Goal: Transaction & Acquisition: Book appointment/travel/reservation

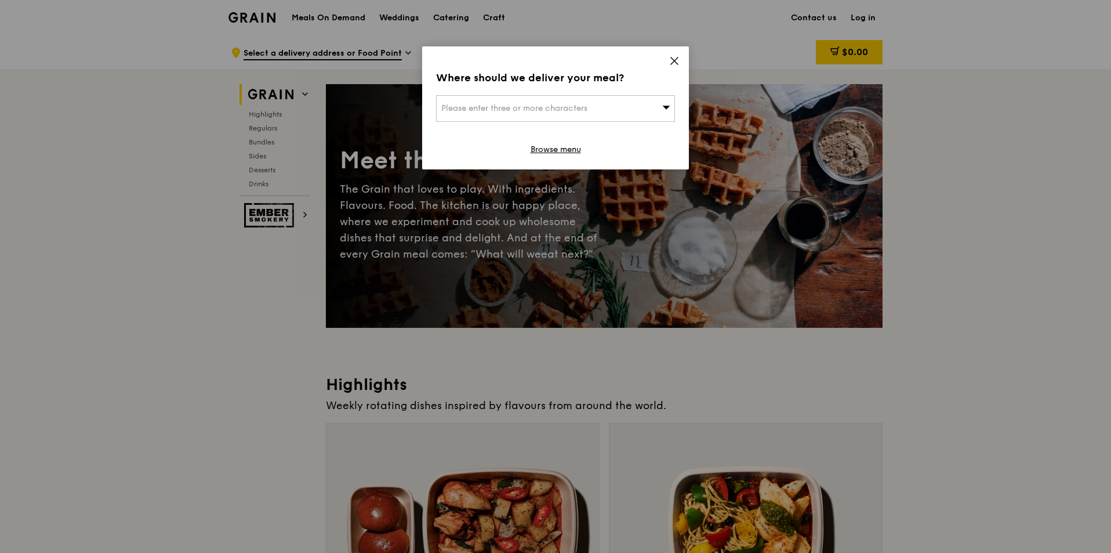
click at [674, 56] on icon at bounding box center [674, 61] width 10 height 10
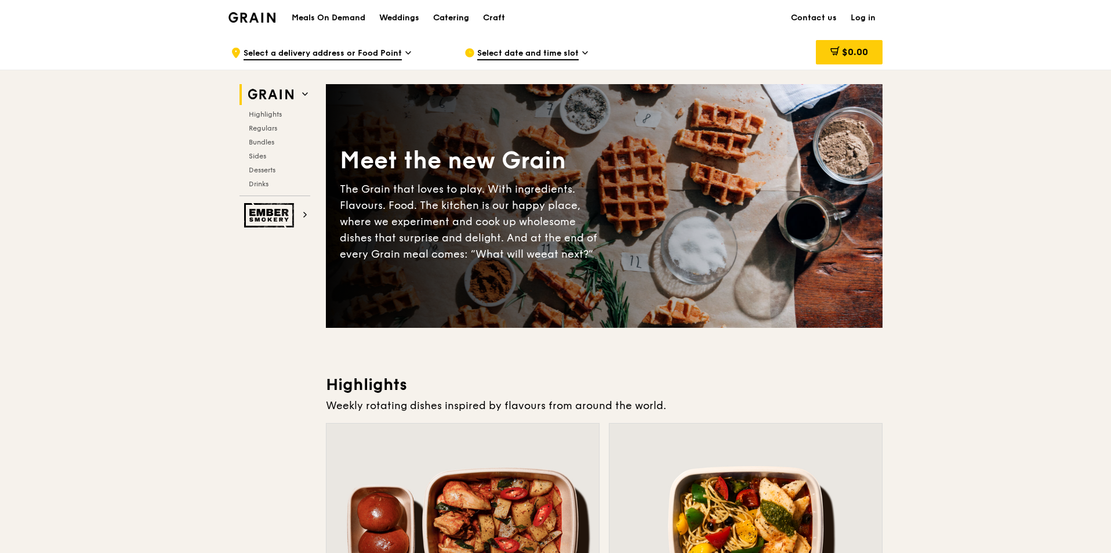
click at [439, 17] on div "Catering" at bounding box center [451, 18] width 36 height 35
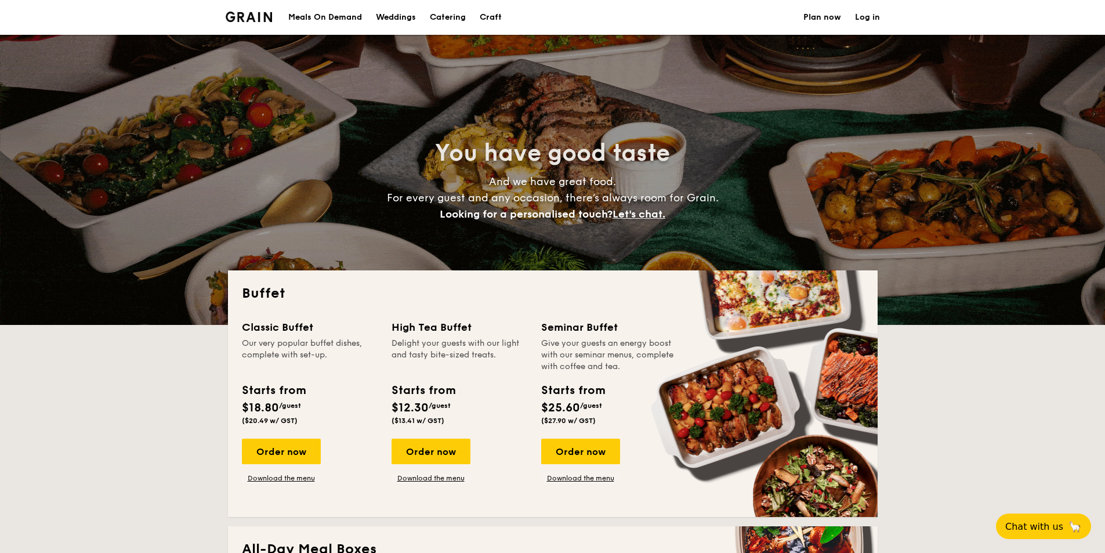
select select
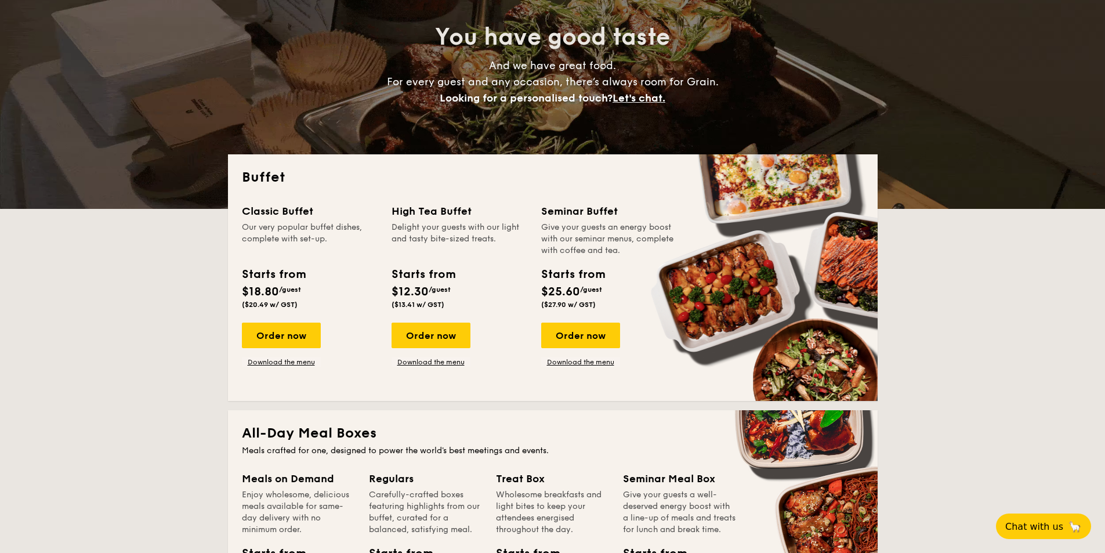
scroll to position [232, 0]
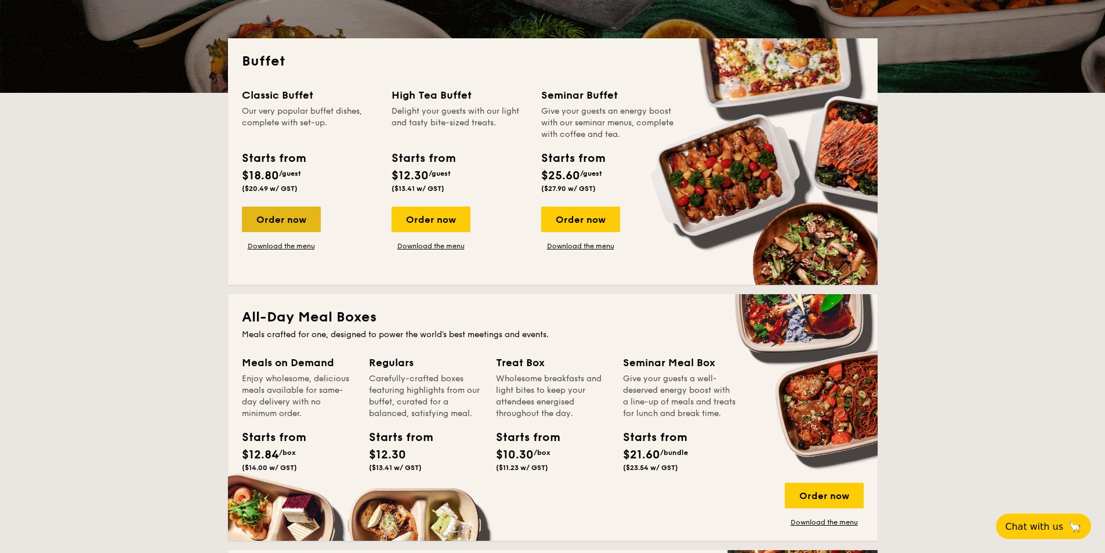
click at [288, 224] on div "Order now" at bounding box center [281, 219] width 79 height 26
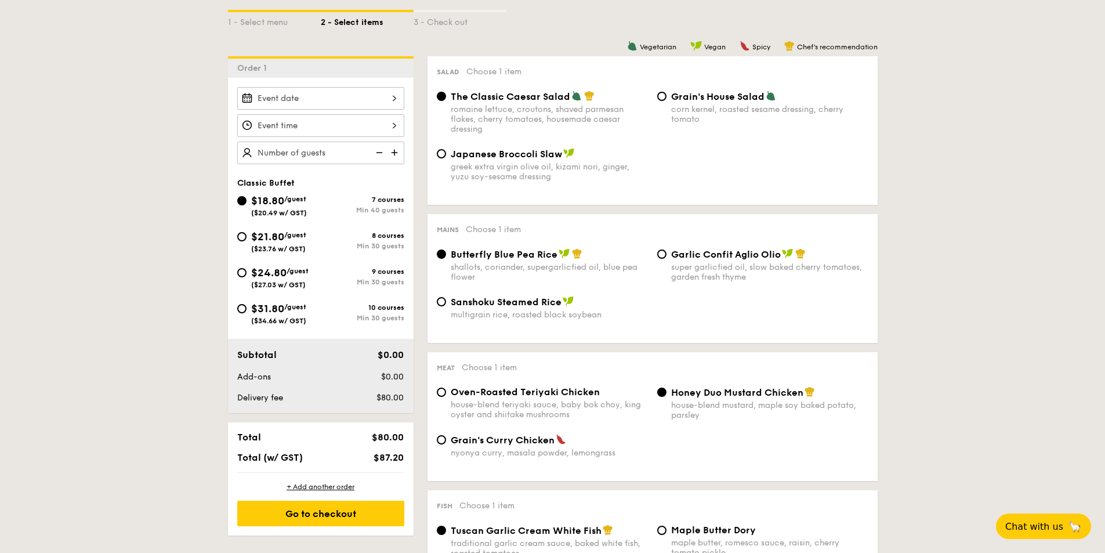
scroll to position [348, 0]
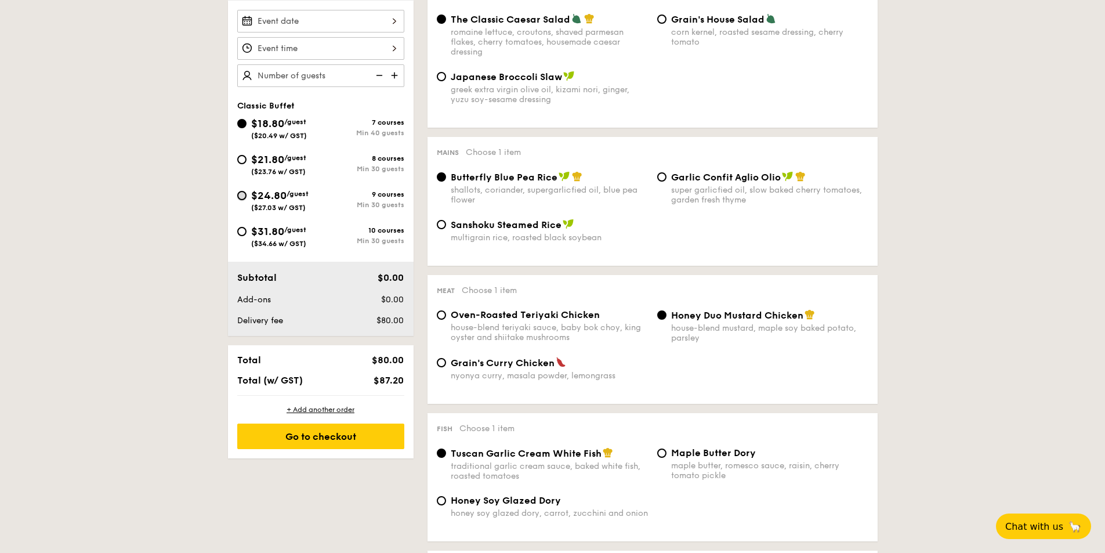
click at [239, 195] on input "$24.80 /guest ($27.03 w/ GST) 9 courses Min 30 guests" at bounding box center [241, 195] width 9 height 9
radio input "true"
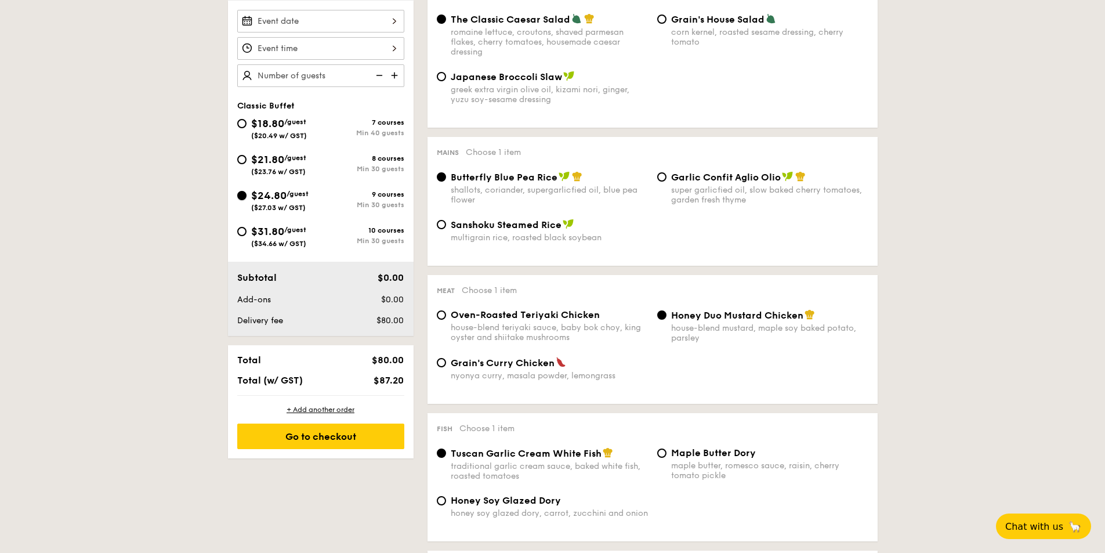
radio input "true"
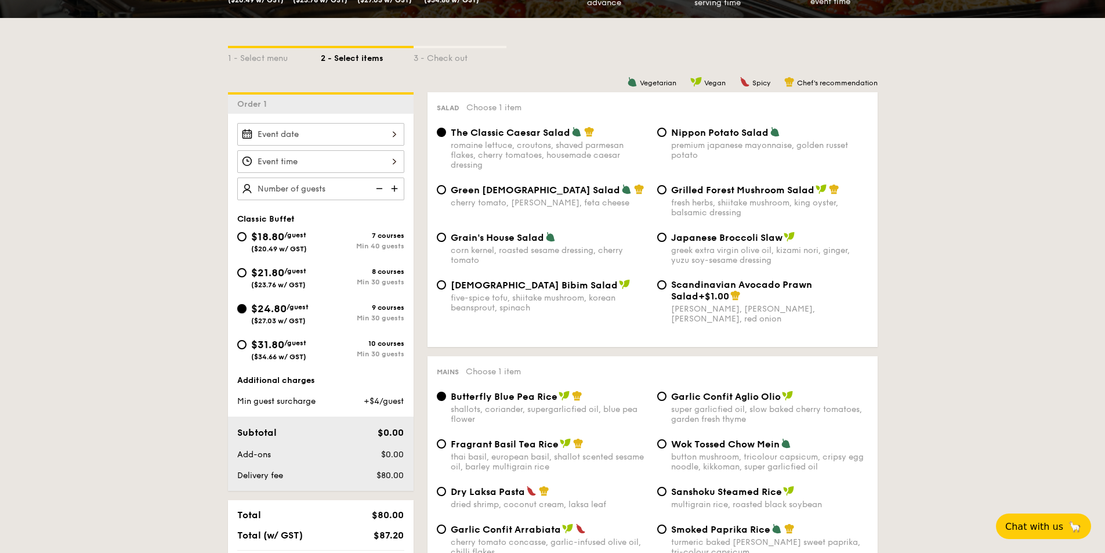
scroll to position [290, 0]
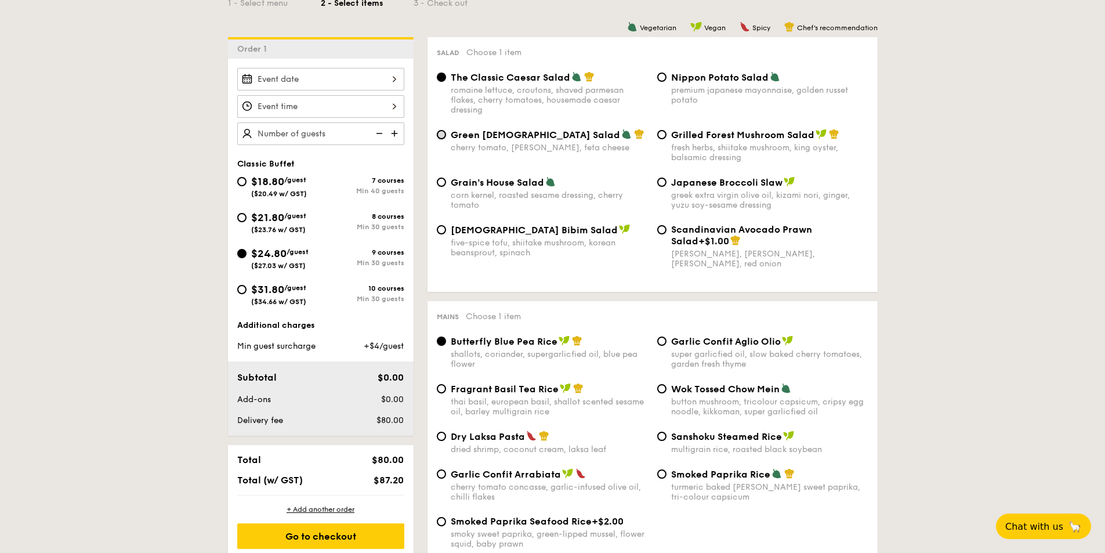
click at [439, 133] on input "Green Goddess Salad cherry tomato, [PERSON_NAME], feta cheese" at bounding box center [441, 134] width 9 height 9
radio input "true"
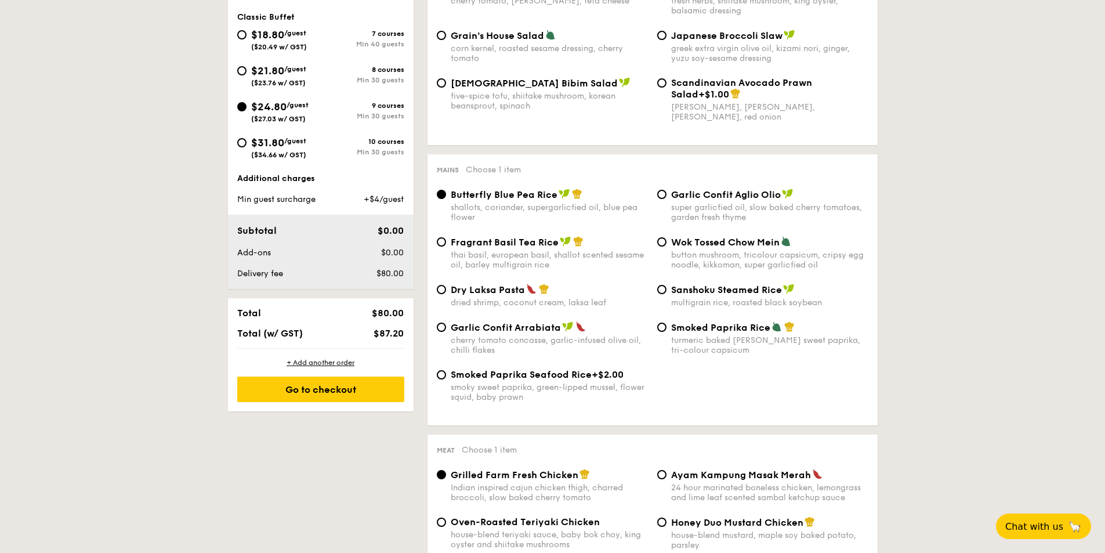
scroll to position [464, 0]
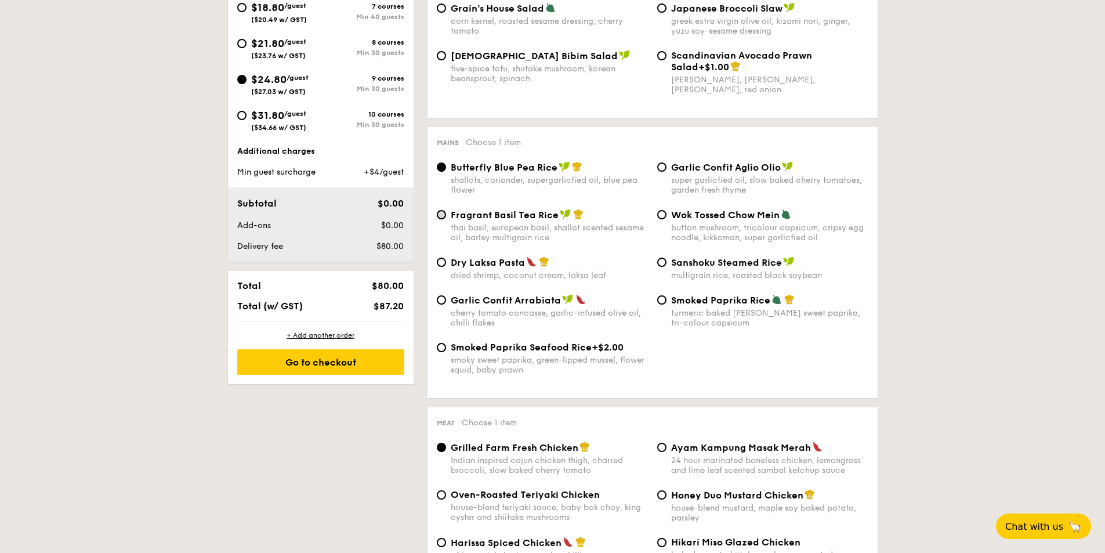
click at [441, 215] on input "Fragrant Basil Tea Rice thai basil, european basil, shallot scented sesame oil,…" at bounding box center [441, 214] width 9 height 9
radio input "true"
drag, startPoint x: 453, startPoint y: 347, endPoint x: 589, endPoint y: 351, distance: 136.4
click at [589, 351] on div "Smoked Paprika Seafood Rice +$2.00" at bounding box center [549, 347] width 197 height 11
copy span "Smoked Paprika Seafood Rice"
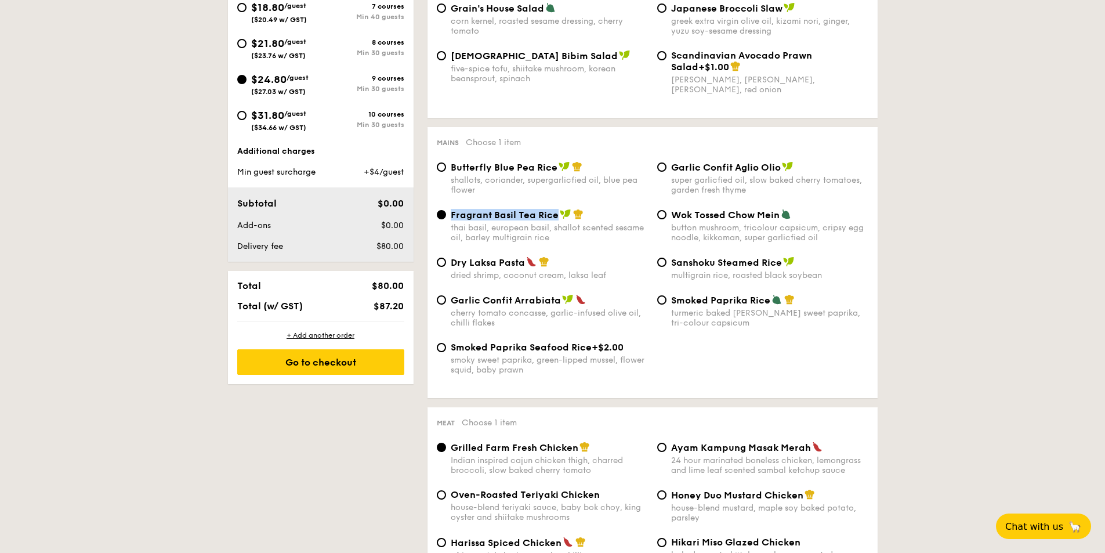
drag, startPoint x: 556, startPoint y: 216, endPoint x: 451, endPoint y: 213, distance: 105.6
click at [451, 213] on div "Fragrant Basil Tea Rice" at bounding box center [549, 215] width 197 height 12
copy span "Fragrant Basil Tea Rice"
drag, startPoint x: 670, startPoint y: 263, endPoint x: 781, endPoint y: 262, distance: 110.8
click at [781, 262] on div "Sanshoku Steamed Rice multigrain rice, roasted black soybean" at bounding box center [762, 268] width 220 height 24
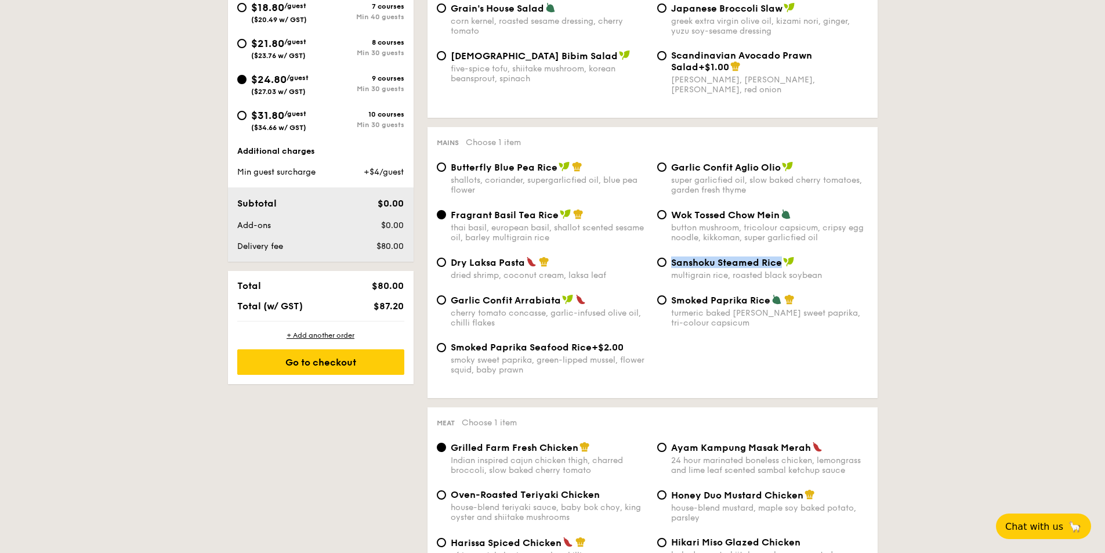
copy span "Sanshoku Steamed Rice"
click at [445, 347] on input "Smoked Paprika Seafood Rice +$2.00 smoky sweet paprika, green-lipped mussel, fl…" at bounding box center [441, 347] width 9 height 9
radio input "true"
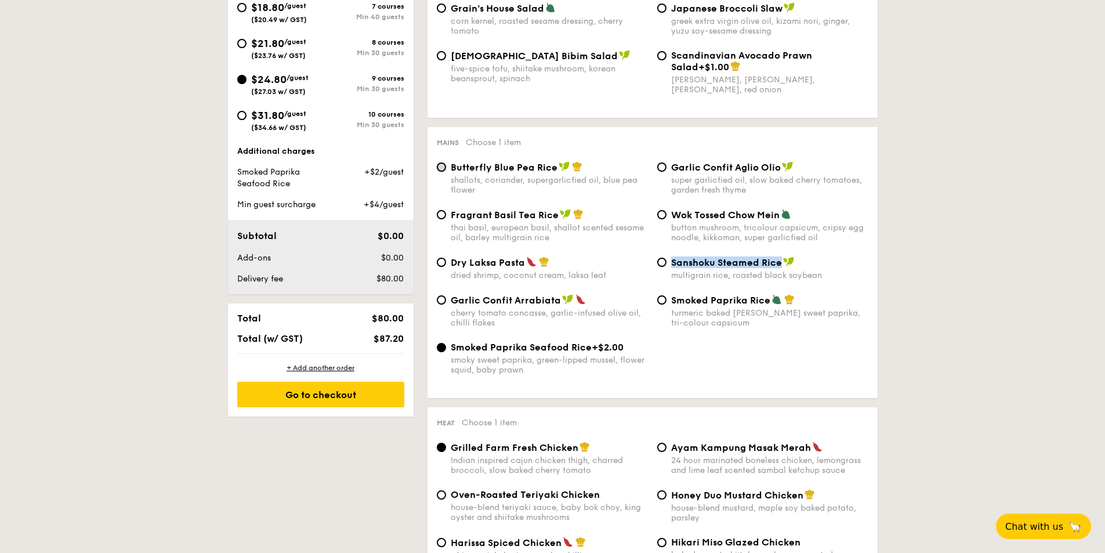
click at [439, 167] on input "Butterfly Blue Pea Rice shallots, coriander, supergarlicfied oil, blue pea flow…" at bounding box center [441, 166] width 9 height 9
radio input "true"
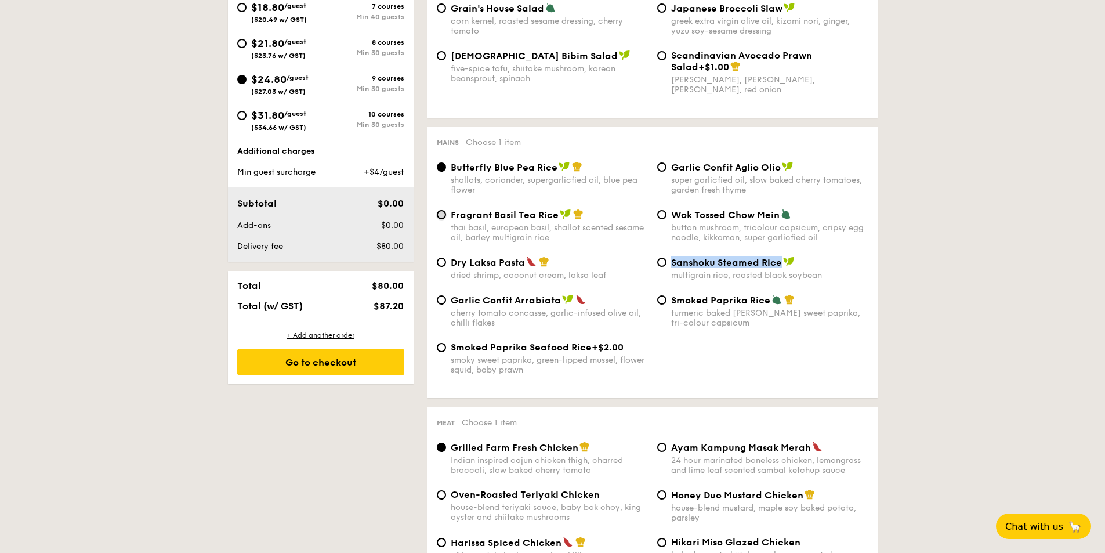
click at [443, 215] on input "Fragrant Basil Tea Rice thai basil, european basil, shallot scented sesame oil,…" at bounding box center [441, 214] width 9 height 9
radio input "true"
drag, startPoint x: 451, startPoint y: 300, endPoint x: 559, endPoint y: 305, distance: 108.0
click at [559, 305] on span "Garlic Confit Arrabiata" at bounding box center [506, 300] width 110 height 11
copy span "Garlic Confit Arrabiata"
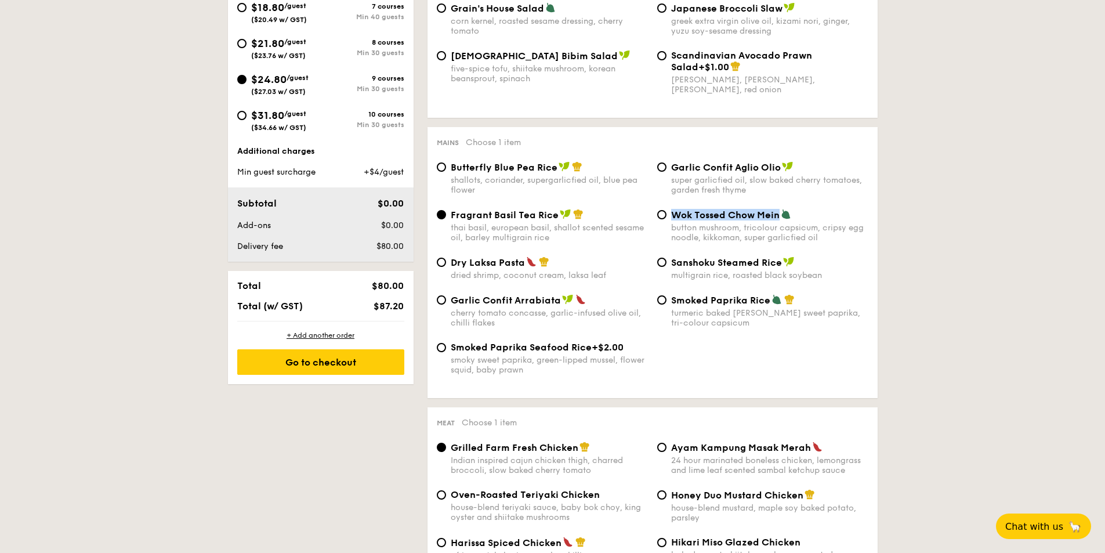
drag, startPoint x: 670, startPoint y: 213, endPoint x: 778, endPoint y: 220, distance: 108.1
click at [778, 220] on span "Wok Tossed Chow Mein" at bounding box center [725, 214] width 108 height 11
copy span "Wok Tossed Chow Mein"
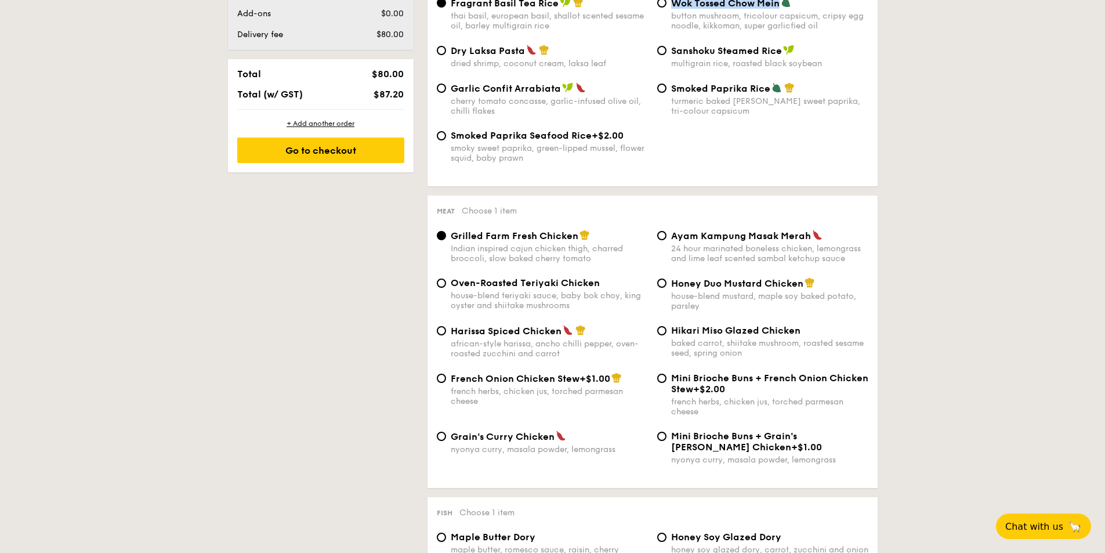
scroll to position [696, 0]
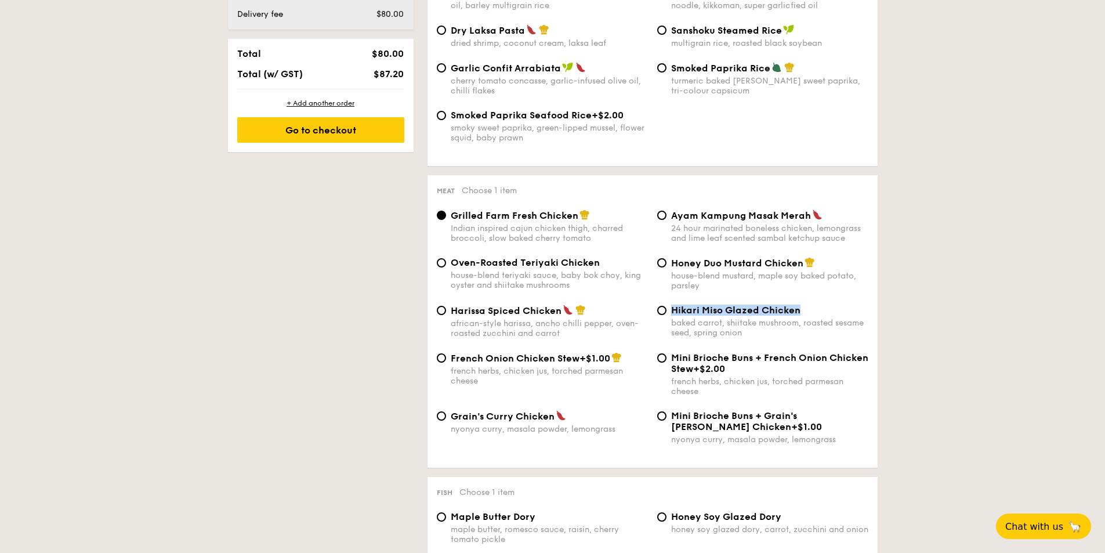
drag, startPoint x: 782, startPoint y: 311, endPoint x: 672, endPoint y: 310, distance: 110.2
click at [672, 310] on div "Hikari Miso Glazed Chicken" at bounding box center [769, 309] width 197 height 11
copy span "Hikari Miso Glazed Chicken"
drag, startPoint x: 671, startPoint y: 264, endPoint x: 800, endPoint y: 262, distance: 128.8
click at [800, 262] on span "Honey Duo Mustard Chicken" at bounding box center [737, 263] width 132 height 11
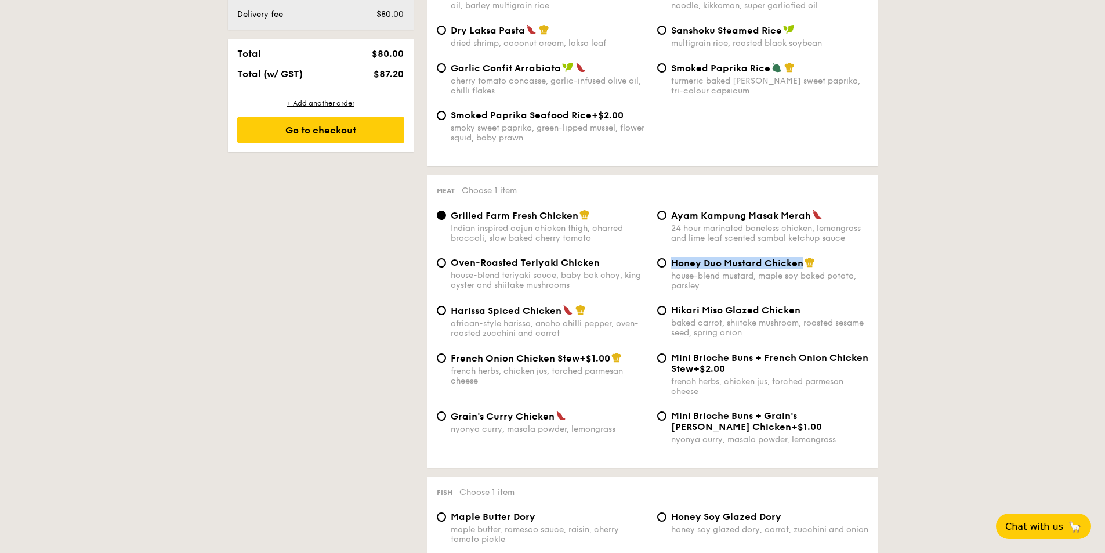
copy span "Honey Duo Mustard Chicken"
click at [640, 198] on div "Meat Choose 1 item Grilled Farm Fresh Chicken Indian inspired cajun chicken thi…" at bounding box center [652, 321] width 450 height 292
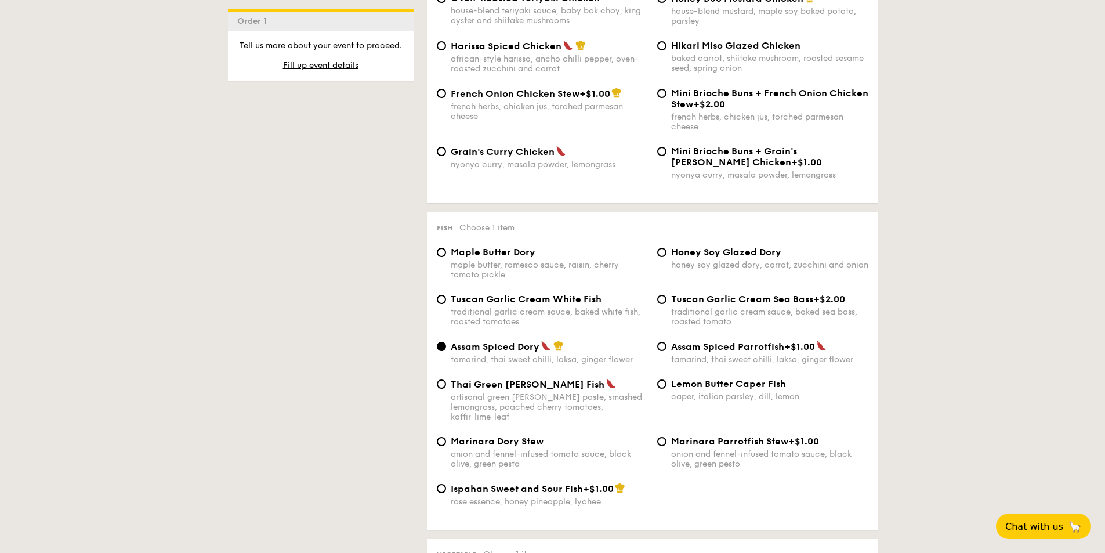
scroll to position [986, 0]
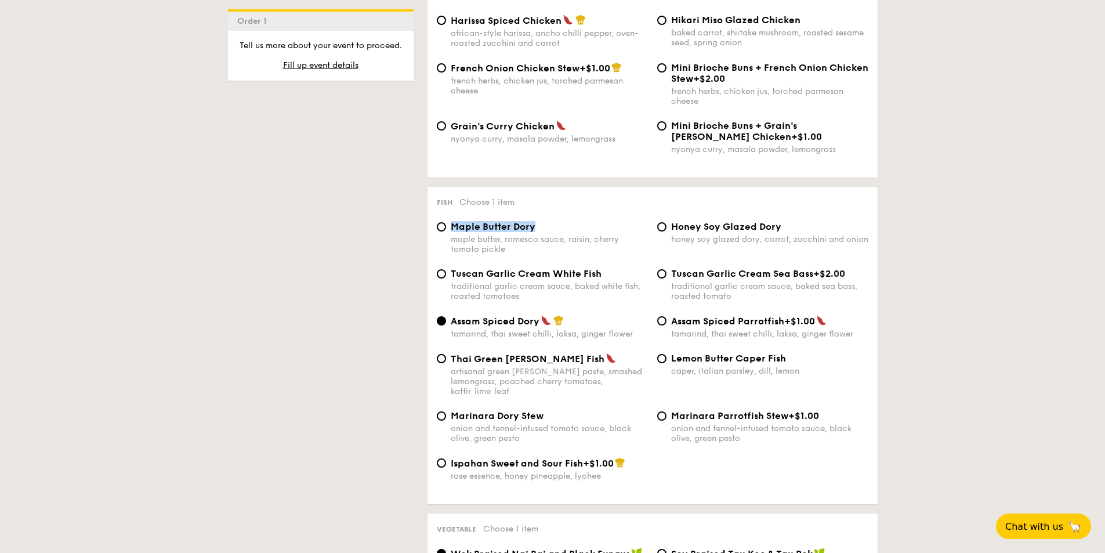
drag, startPoint x: 539, startPoint y: 227, endPoint x: 452, endPoint y: 230, distance: 87.6
click at [452, 230] on div "Maple Butter Dory" at bounding box center [549, 226] width 197 height 11
copy span "Maple Butter Dory"
click at [440, 226] on input "Maple Butter Dory maple butter, romesco sauce, raisin, cherry tomato pickle" at bounding box center [441, 226] width 9 height 9
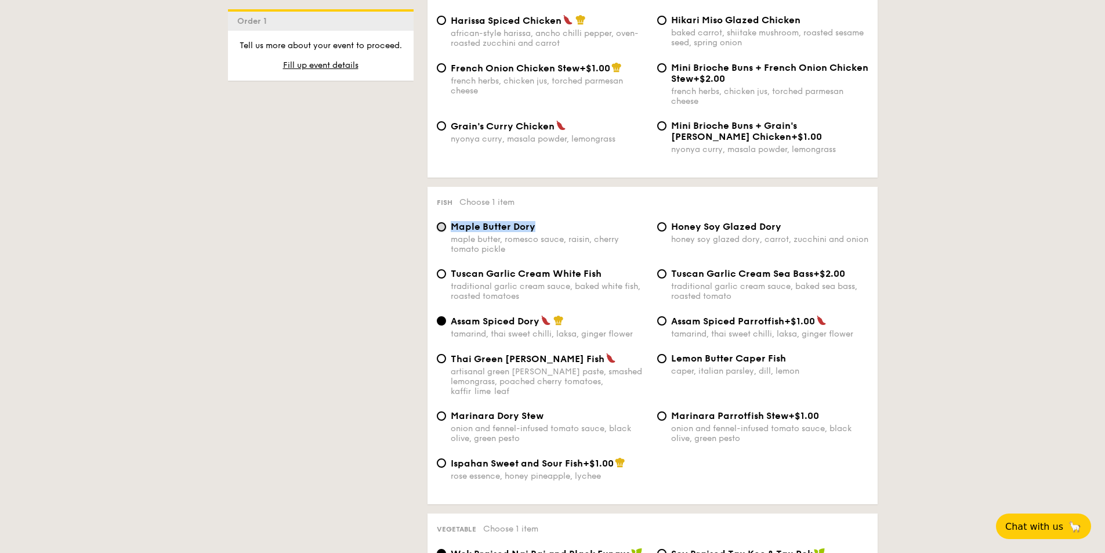
radio input "true"
click at [869, 378] on div "Thai Green [PERSON_NAME] Fish artisanal green [PERSON_NAME] paste, smashed lemo…" at bounding box center [652, 381] width 441 height 57
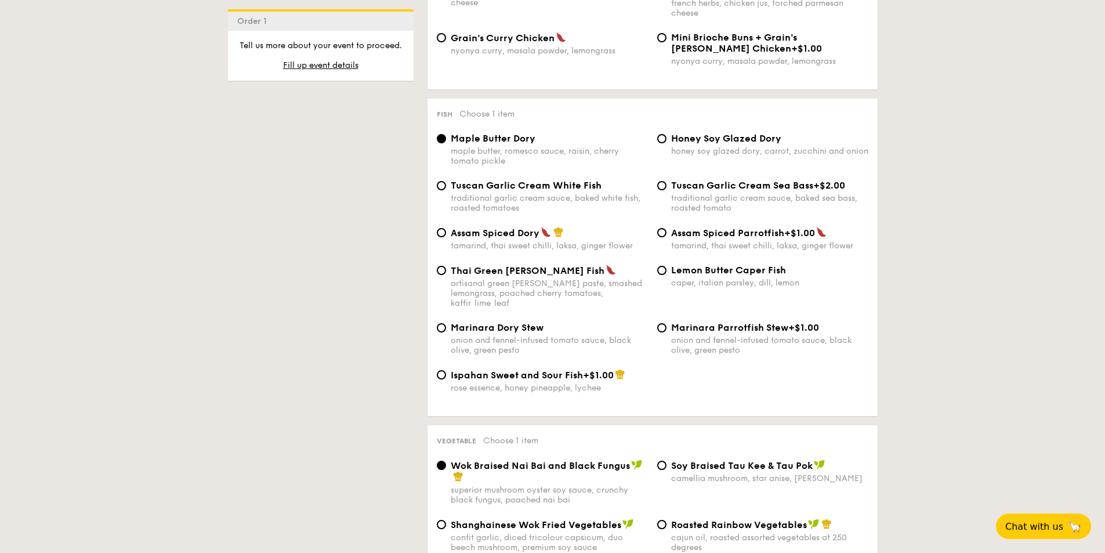
scroll to position [1102, 0]
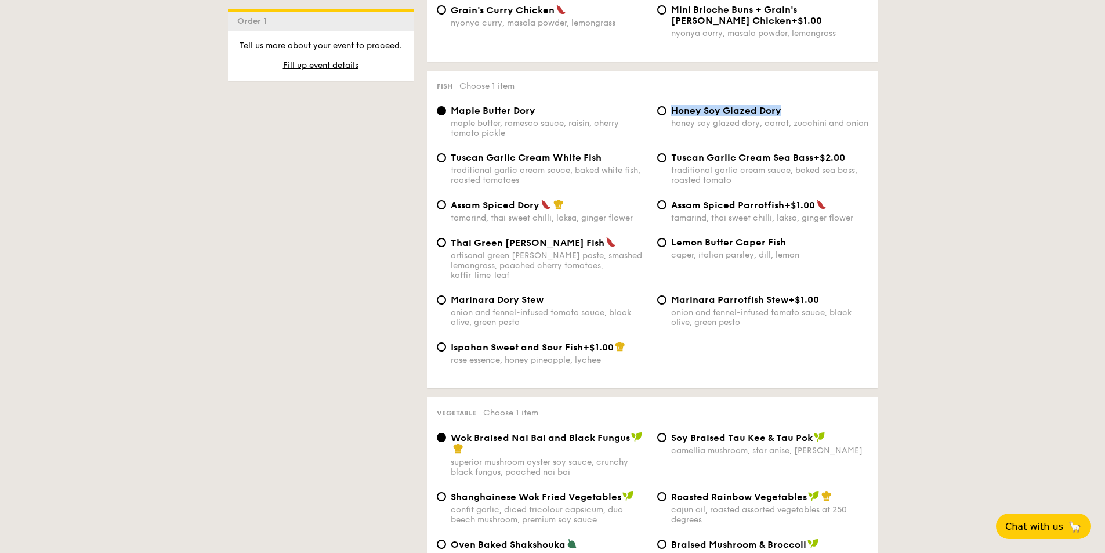
drag, startPoint x: 785, startPoint y: 107, endPoint x: 693, endPoint y: 104, distance: 92.8
click at [693, 104] on div "Fish Choose 1 item Maple Butter Dory maple butter, romesco sauce, raisin, cherr…" at bounding box center [652, 229] width 450 height 317
copy label "Honey Soy Glazed Dory"
click at [661, 109] on input "Honey Soy Glazed Dory honey soy glazed dory, carrot, zucchini and onion" at bounding box center [661, 110] width 9 height 9
radio input "true"
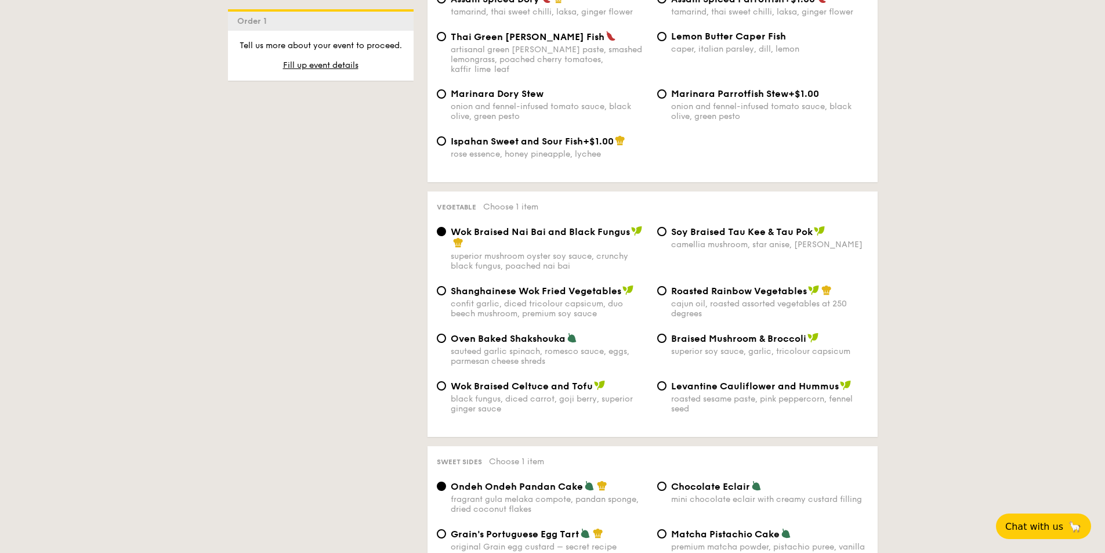
scroll to position [1334, 0]
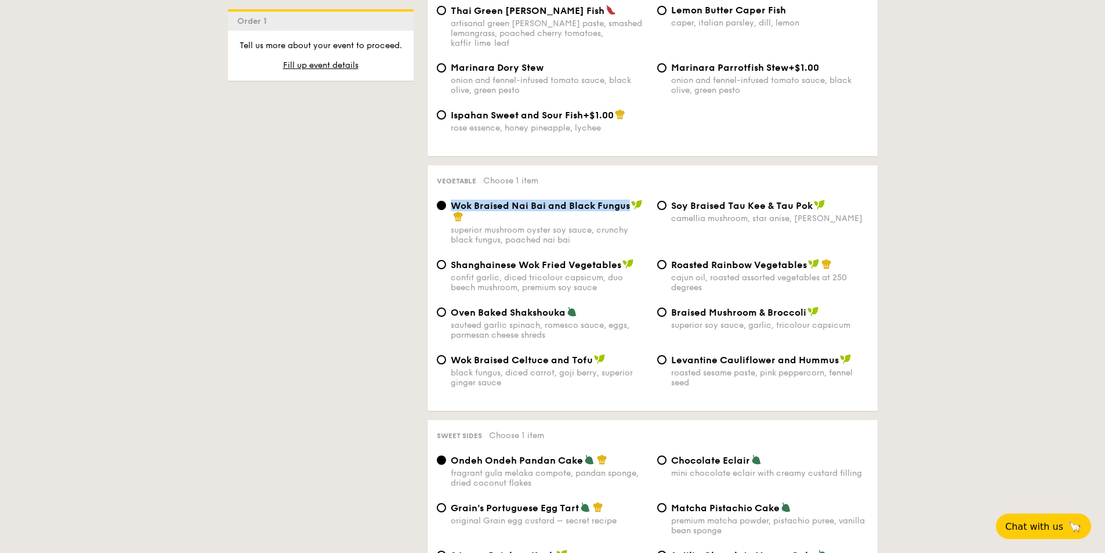
drag, startPoint x: 451, startPoint y: 196, endPoint x: 628, endPoint y: 201, distance: 177.0
click at [628, 201] on span "Wok Braised Nai Bai and Black Fungus" at bounding box center [540, 205] width 179 height 11
drag, startPoint x: 671, startPoint y: 257, endPoint x: 804, endPoint y: 258, distance: 132.8
click at [804, 259] on span "Roasted Rainbow Vegetables" at bounding box center [739, 264] width 136 height 11
drag, startPoint x: 448, startPoint y: 302, endPoint x: 563, endPoint y: 306, distance: 114.9
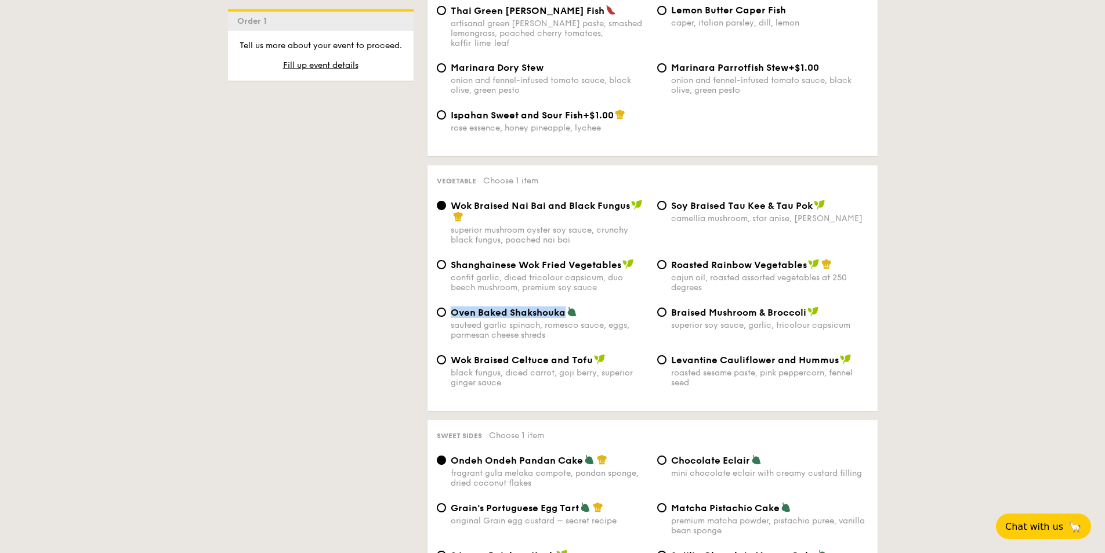
click at [563, 306] on div "Oven Baked Shakshouka sauteed garlic spinach, romesco sauce, eggs, parmesan che…" at bounding box center [542, 323] width 220 height 34
click at [440, 307] on input "Oven Baked Shakshouka sauteed garlic spinach, romesco sauce, eggs, parmesan che…" at bounding box center [441, 311] width 9 height 9
radio input "true"
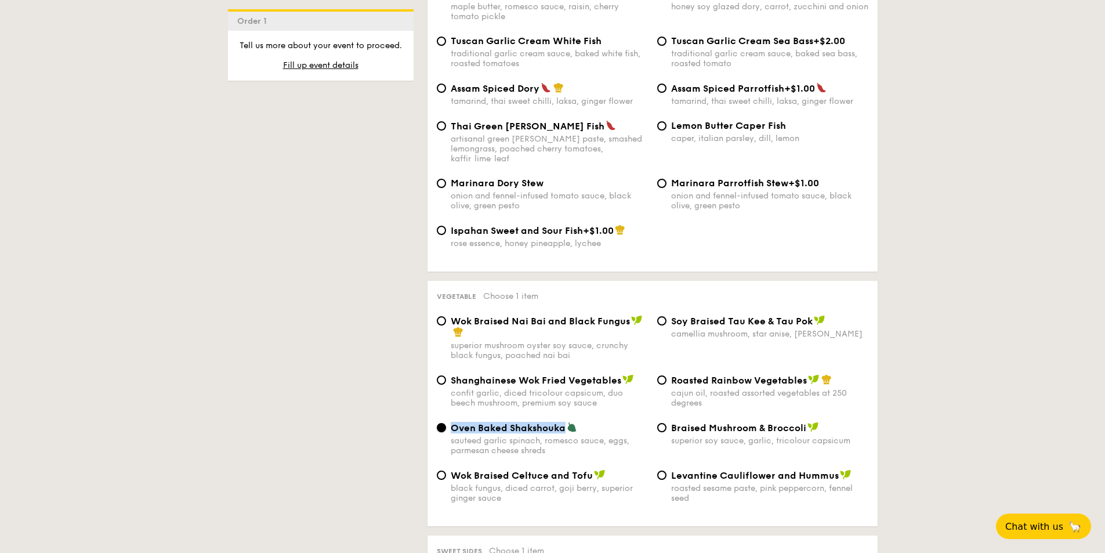
scroll to position [1218, 0]
drag, startPoint x: 451, startPoint y: 372, endPoint x: 618, endPoint y: 371, distance: 167.0
click at [618, 375] on span "Shanghainese Wok Fried Vegetables" at bounding box center [536, 380] width 171 height 11
click at [643, 345] on div "superior mushroom oyster soy sauce, crunchy black fungus, poached nai bai" at bounding box center [549, 351] width 197 height 20
click at [446, 326] on input "Wok Braised Nai Bai and Black Fungus superior mushroom oyster soy sauce, crunch…" at bounding box center [441, 321] width 9 height 9
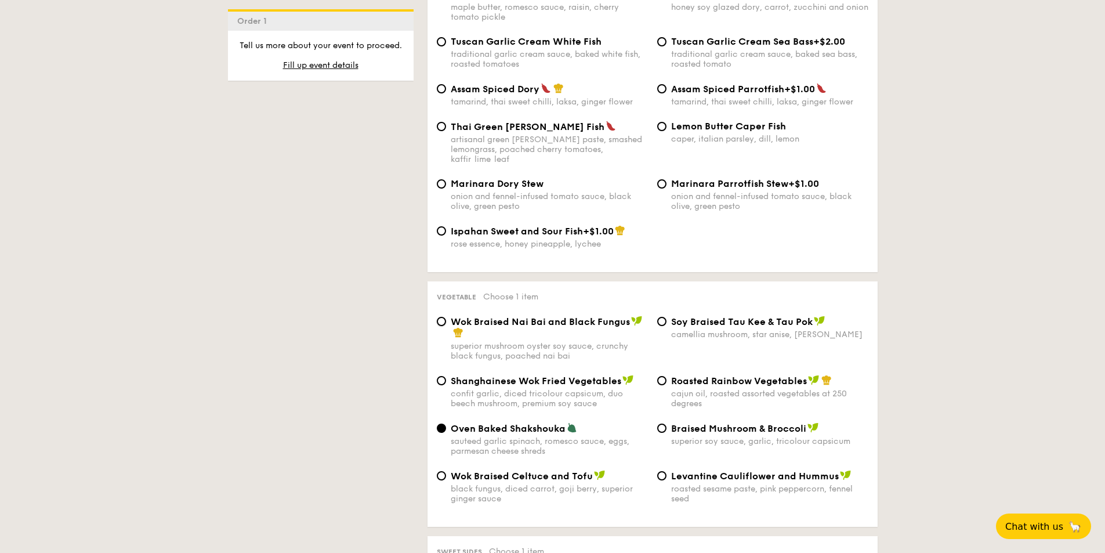
radio input "true"
click at [442, 423] on input "Oven Baked Shakshouka sauteed garlic spinach, romesco sauce, eggs, parmesan che…" at bounding box center [441, 427] width 9 height 9
radio input "true"
click at [443, 317] on input "Wok Braised Nai Bai and Black Fungus superior mushroom oyster soy sauce, crunch…" at bounding box center [441, 321] width 9 height 9
radio input "true"
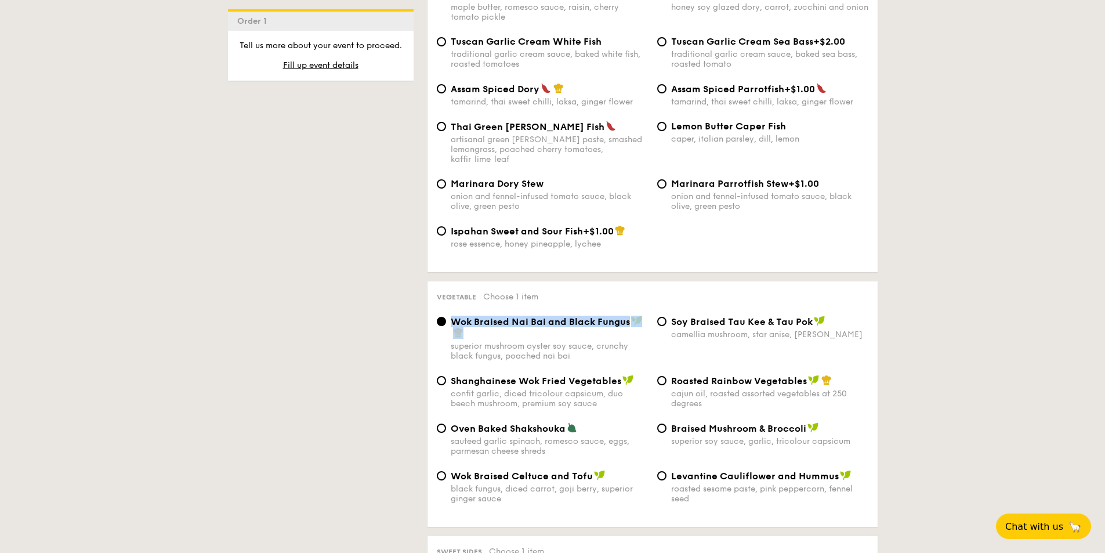
drag, startPoint x: 451, startPoint y: 314, endPoint x: 628, endPoint y: 318, distance: 176.4
click at [628, 318] on div "Wok Braised Nai Bai and Black Fungus" at bounding box center [549, 327] width 197 height 23
click at [446, 318] on input "Wok Braised Nai Bai and Black Fungus superior mushroom oyster soy sauce, crunch…" at bounding box center [441, 321] width 9 height 9
drag, startPoint x: 628, startPoint y: 311, endPoint x: 452, endPoint y: 310, distance: 175.2
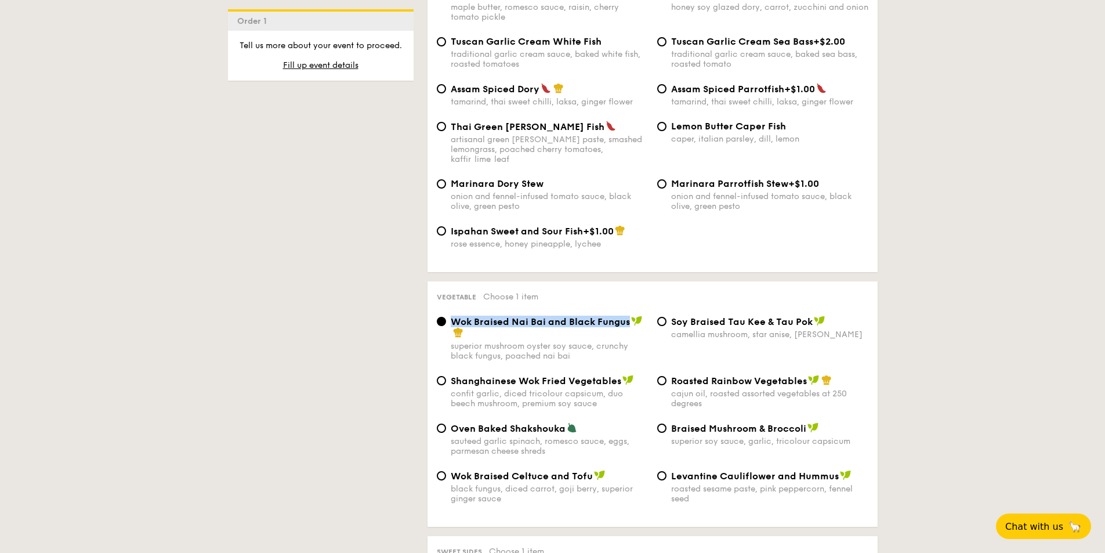
click at [452, 316] on span "Wok Braised Nai Bai and Black Fungus" at bounding box center [540, 321] width 179 height 11
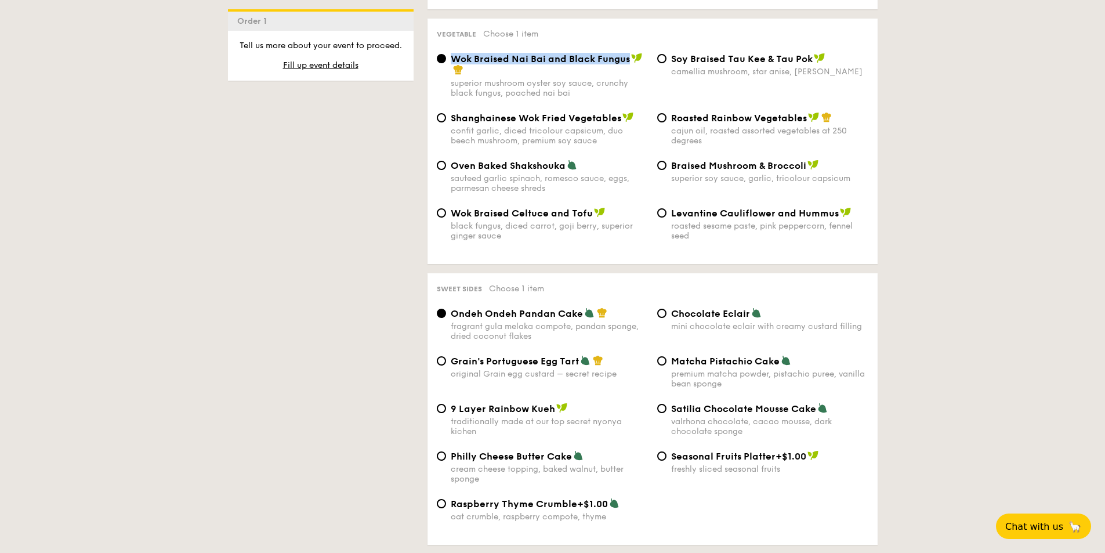
scroll to position [1508, 0]
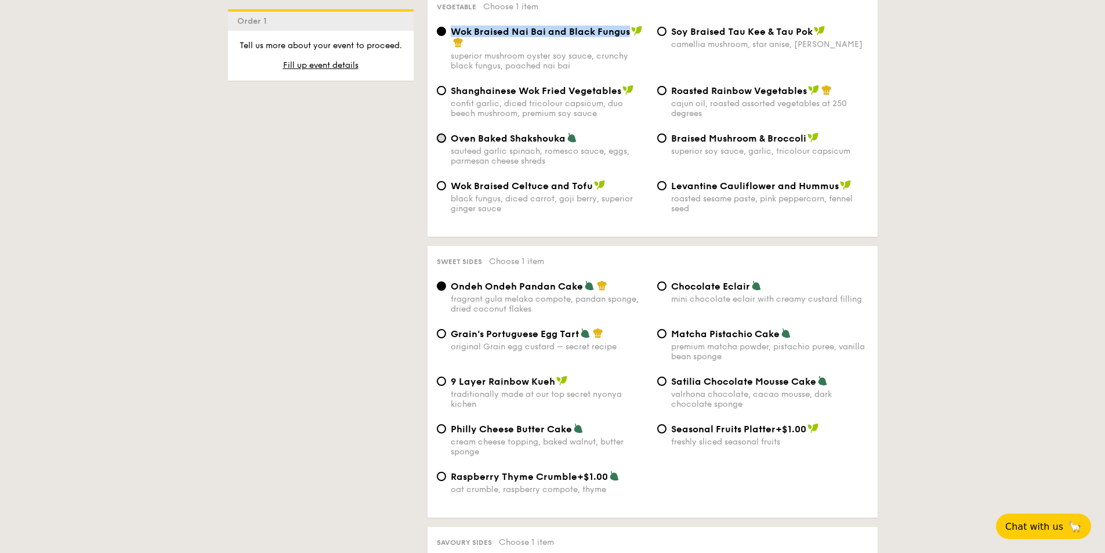
click at [441, 133] on input "Oven Baked Shakshouka sauteed garlic spinach, romesco sauce, eggs, parmesan che…" at bounding box center [441, 137] width 9 height 9
radio input "true"
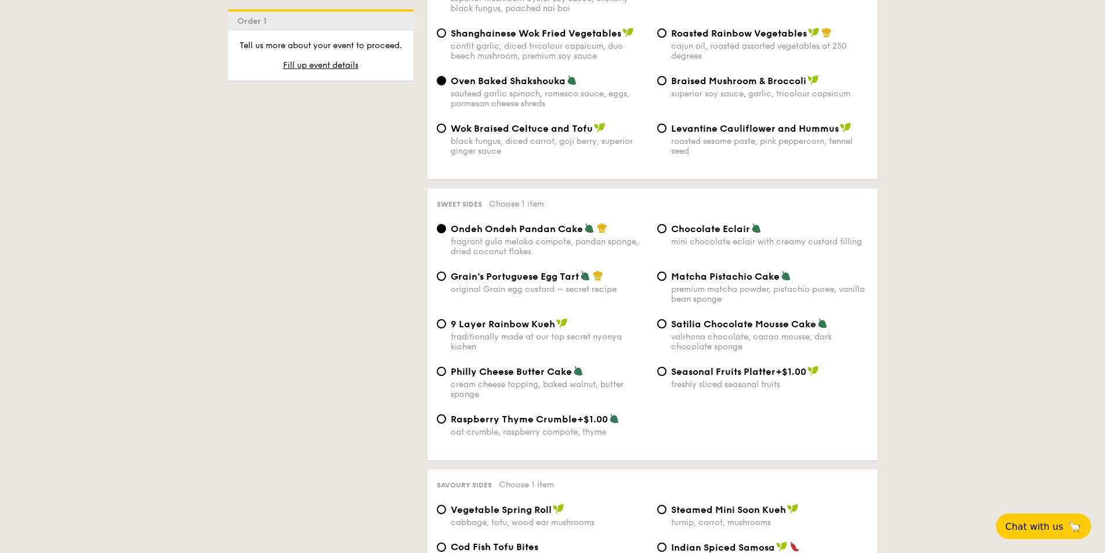
scroll to position [1566, 0]
click at [439, 271] on input "Grain's Portuguese Egg Tart original Grain egg custard – secret recipe" at bounding box center [441, 275] width 9 height 9
radio input "true"
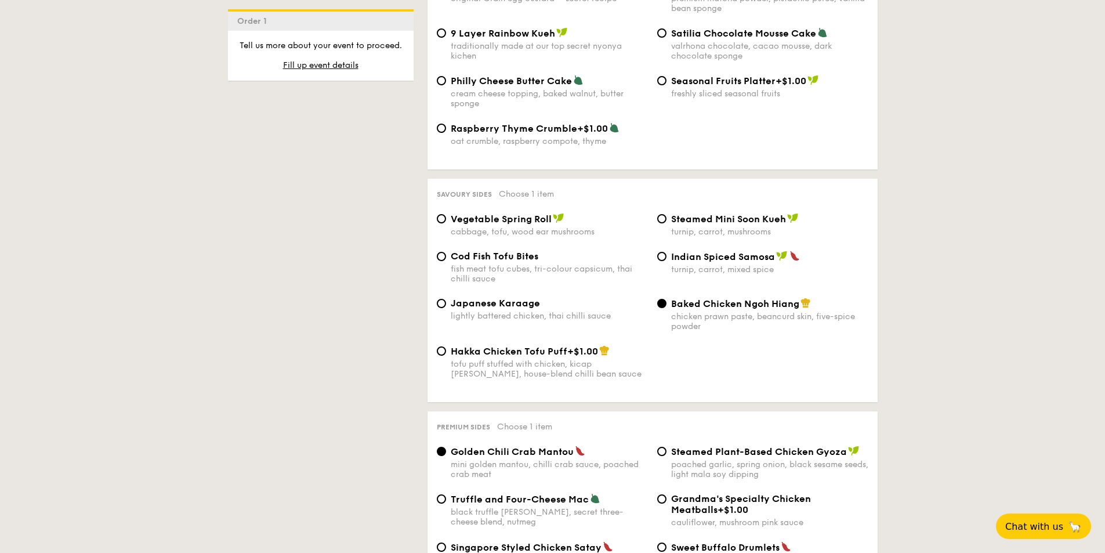
scroll to position [1914, 0]
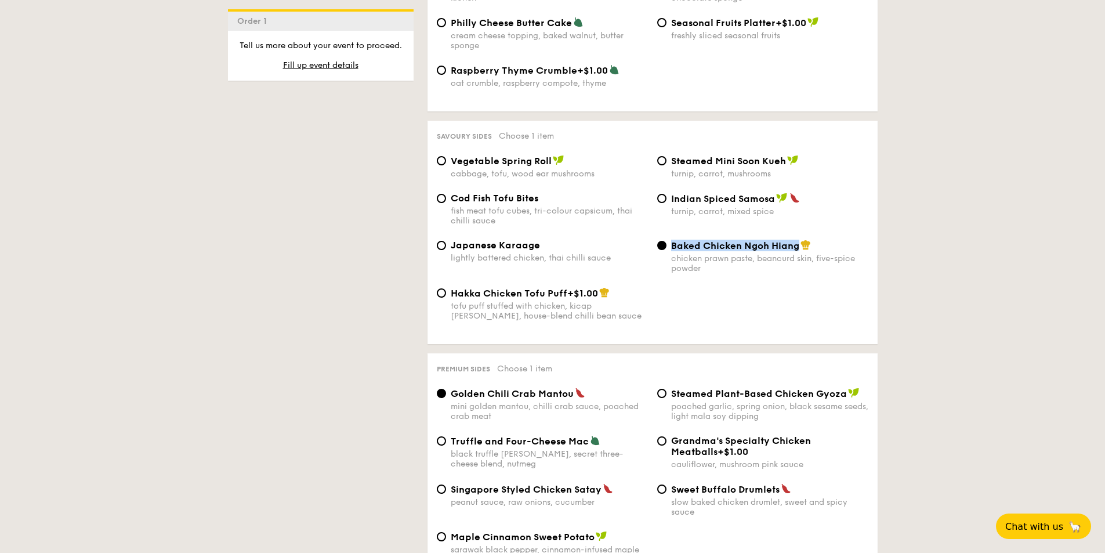
drag, startPoint x: 670, startPoint y: 235, endPoint x: 796, endPoint y: 238, distance: 125.3
click at [796, 240] on span "Baked Chicken Ngoh Hiang" at bounding box center [735, 245] width 128 height 11
click at [439, 156] on input "Vegetable Spring Roll cabbage, tofu, wood ear mushrooms" at bounding box center [441, 160] width 9 height 9
radio input "true"
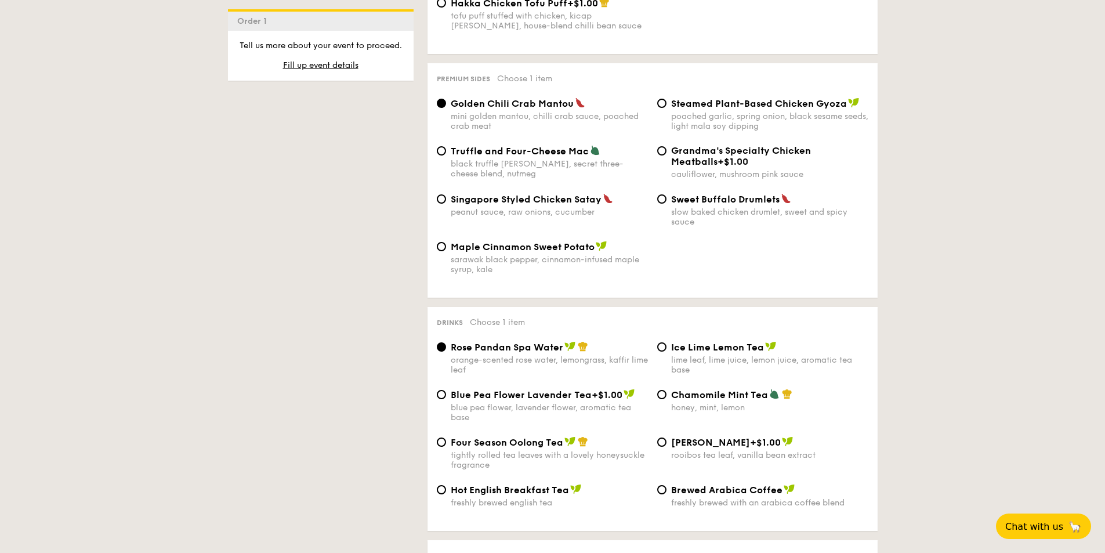
scroll to position [2262, 0]
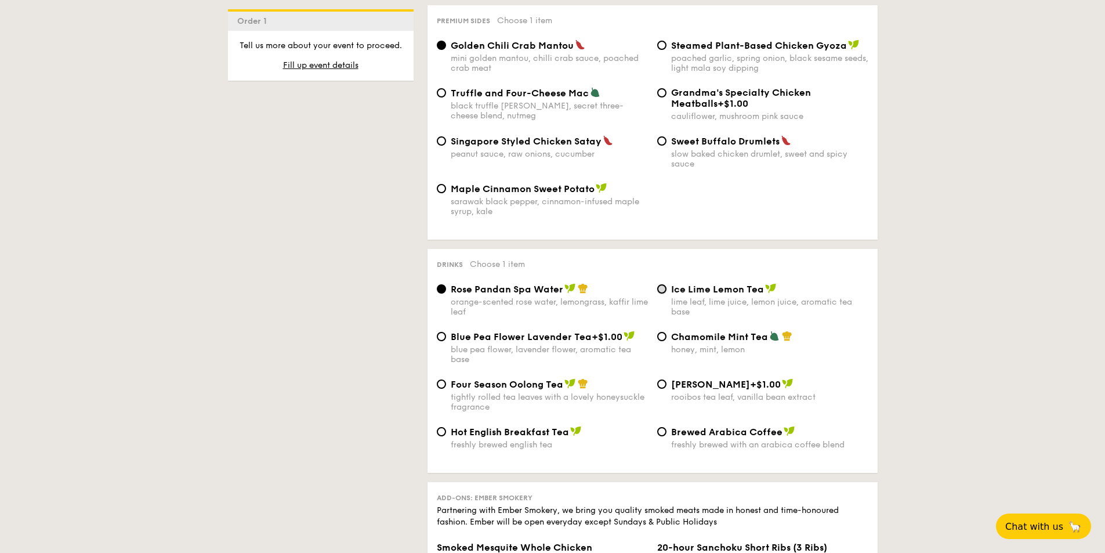
click at [657, 284] on input "Ice Lime Lemon Tea lime leaf, lime juice, lemon juice, aromatic tea base" at bounding box center [661, 288] width 9 height 9
radio input "true"
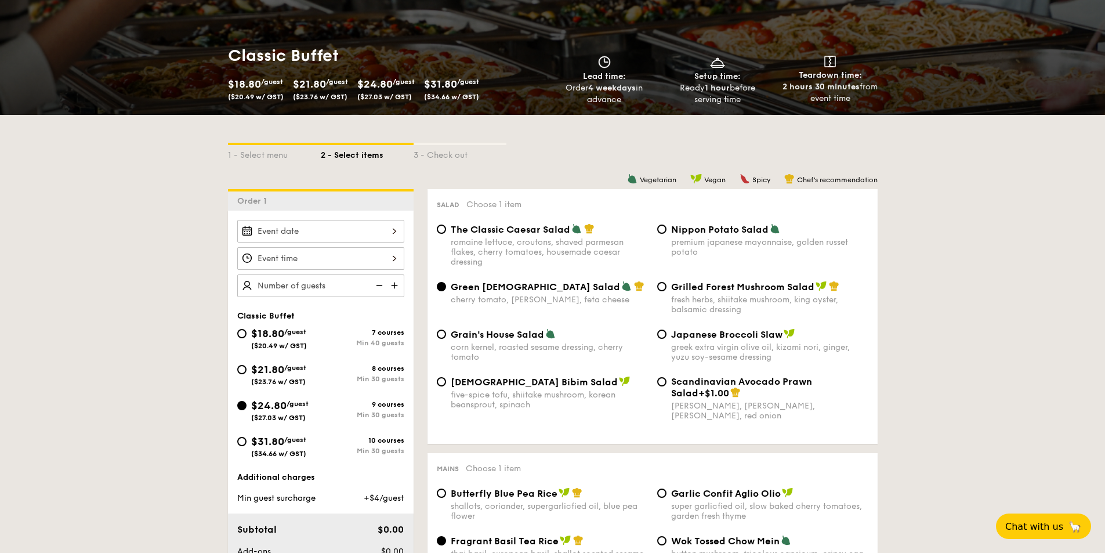
scroll to position [134, 0]
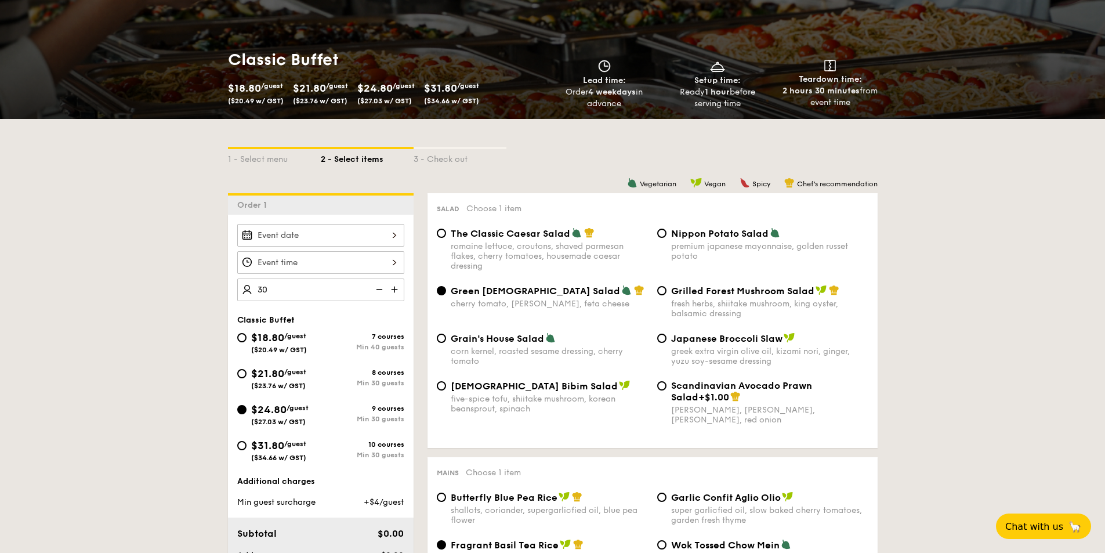
type input "30 guests"
click at [330, 323] on div "Classic Buffet" at bounding box center [320, 320] width 167 height 10
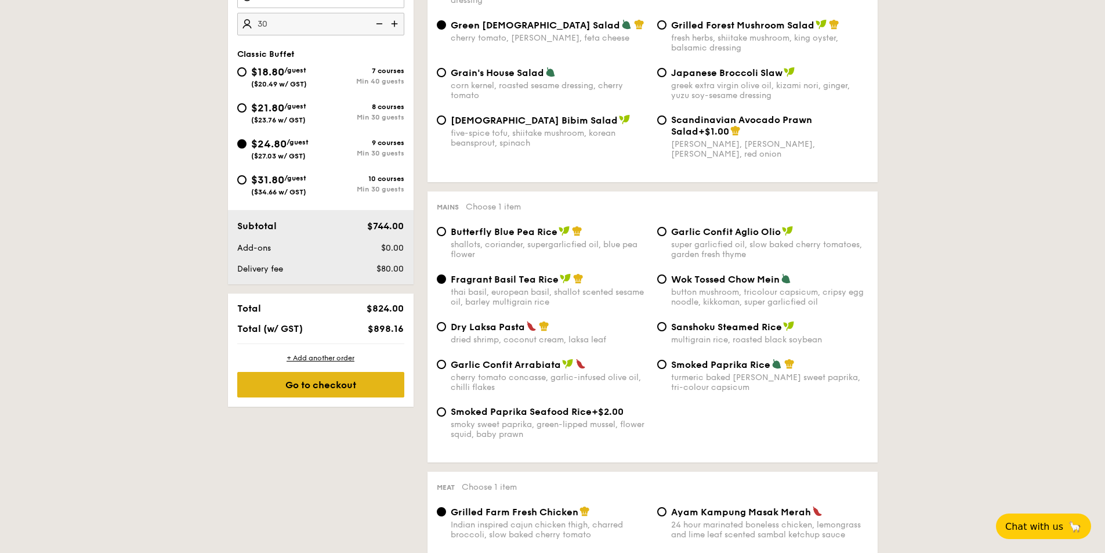
scroll to position [424, 0]
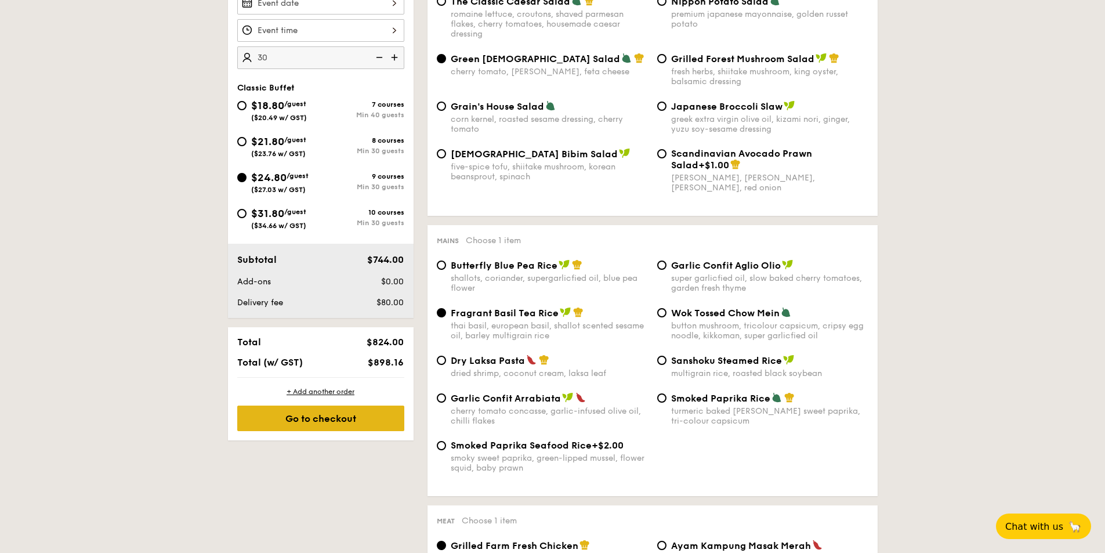
click at [354, 415] on div "Go to checkout" at bounding box center [320, 418] width 167 height 26
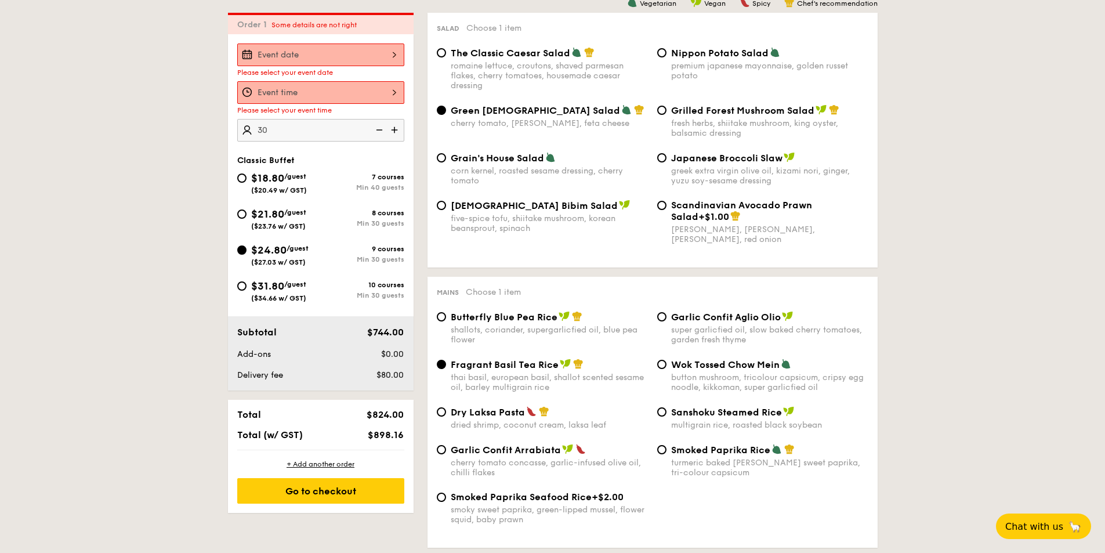
scroll to position [310, 0]
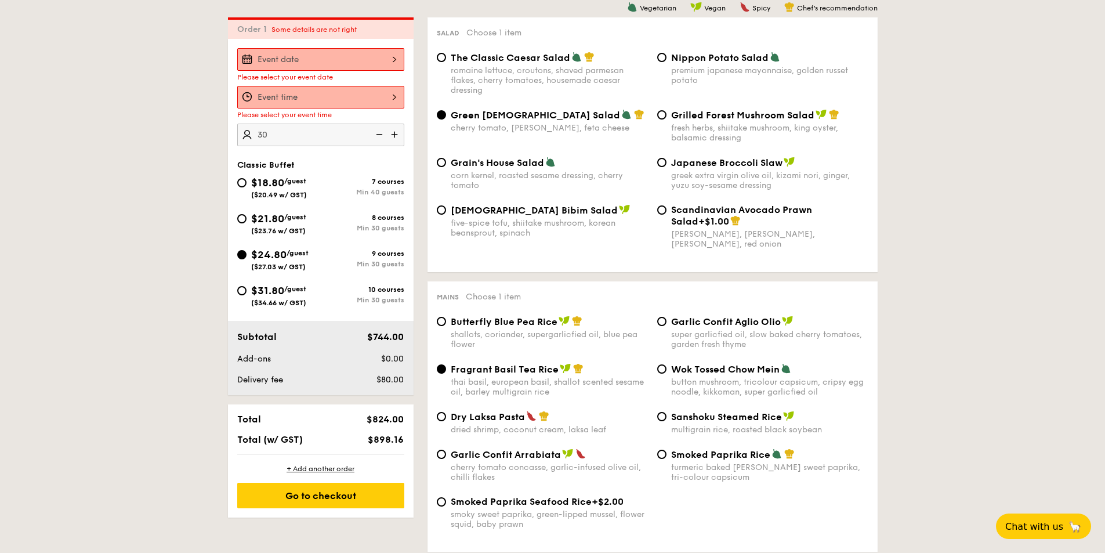
click at [343, 56] on div at bounding box center [320, 59] width 167 height 23
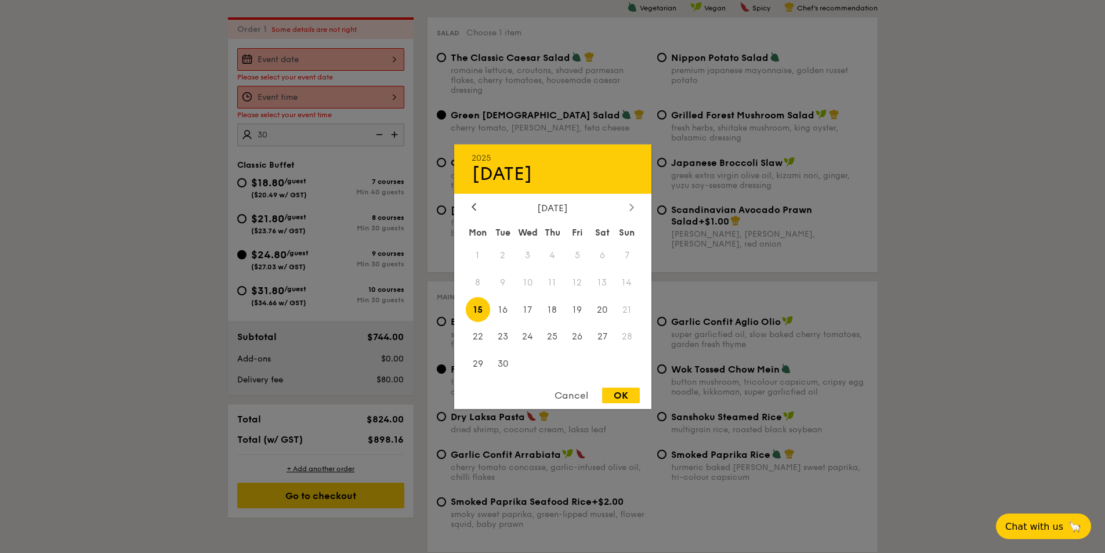
click at [631, 209] on icon at bounding box center [630, 207] width 3 height 7
click at [528, 309] on span "15" at bounding box center [527, 309] width 25 height 25
click at [622, 394] on div "OK" at bounding box center [621, 395] width 38 height 16
type input "[DATE]"
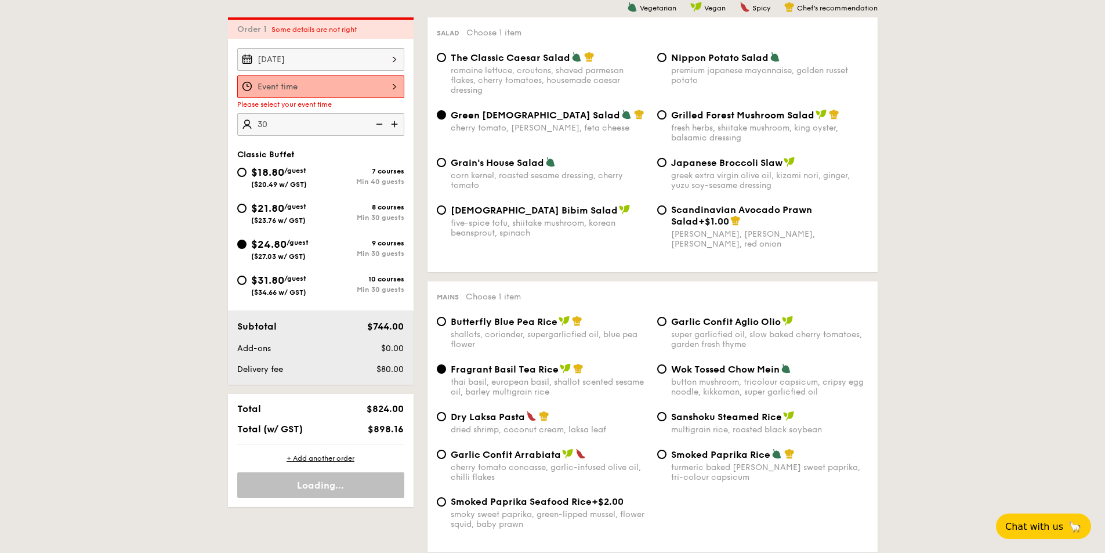
click at [346, 86] on div at bounding box center [320, 86] width 167 height 23
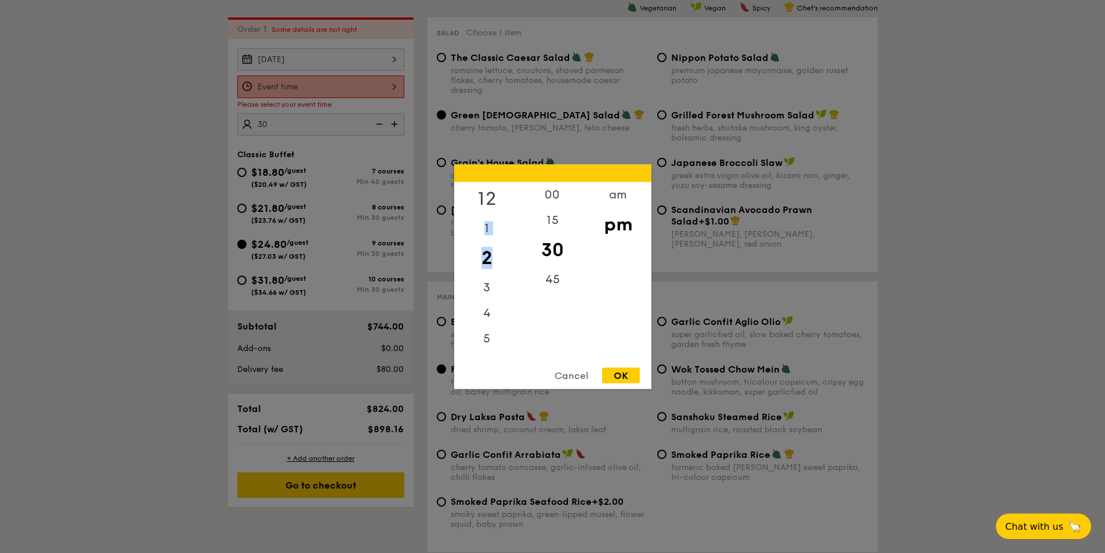
drag, startPoint x: 489, startPoint y: 242, endPoint x: 497, endPoint y: 190, distance: 52.8
click at [497, 190] on div "12 1 2 3 4 5 6 7 8 9 10 11" at bounding box center [487, 270] width 66 height 177
click at [484, 347] on div "5" at bounding box center [487, 334] width 66 height 34
click at [486, 356] on div "6" at bounding box center [487, 360] width 66 height 34
click at [490, 354] on div "6" at bounding box center [487, 352] width 66 height 34
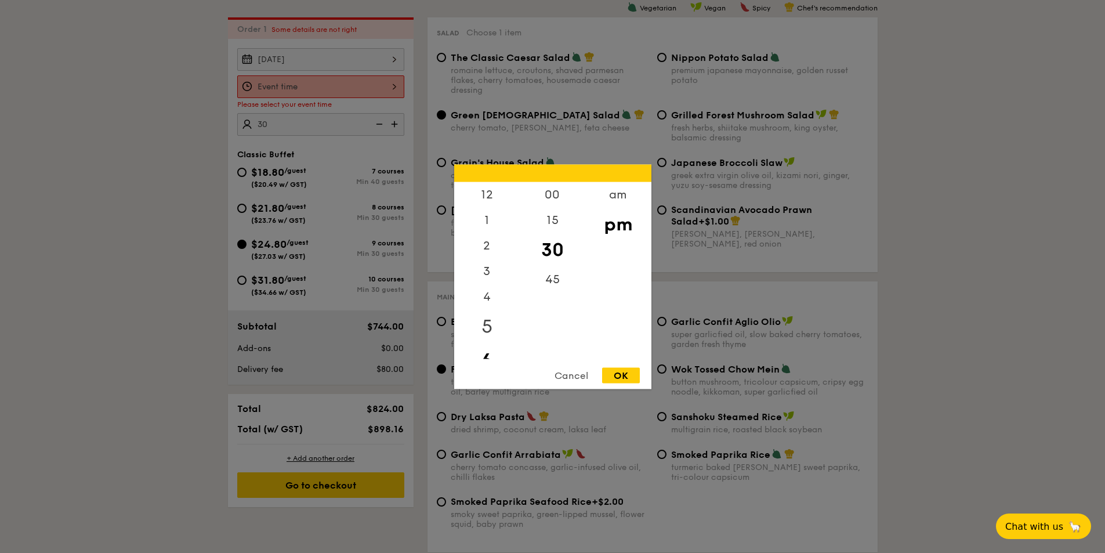
click at [484, 324] on div "5" at bounding box center [487, 326] width 66 height 34
click at [621, 373] on div "OK" at bounding box center [621, 375] width 38 height 16
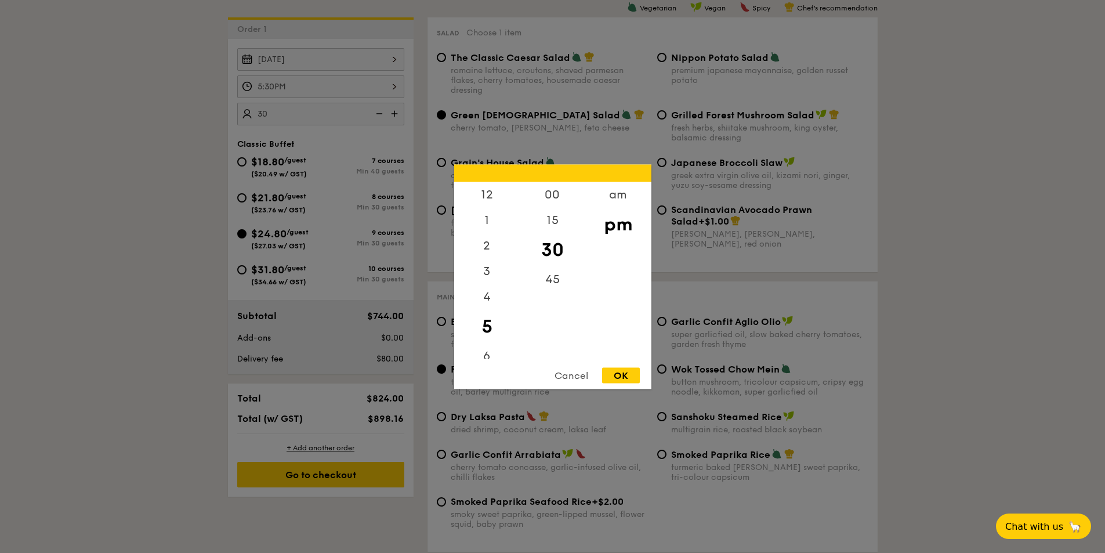
click at [301, 85] on div "5:30PM 12 1 2 3 4 5 6 7 8 9 10 11 00 15 30 45 am pm Cancel OK" at bounding box center [320, 86] width 167 height 23
click at [556, 198] on div "00" at bounding box center [553, 199] width 66 height 34
click at [620, 376] on div "OK" at bounding box center [621, 375] width 38 height 16
type input "5:00PM"
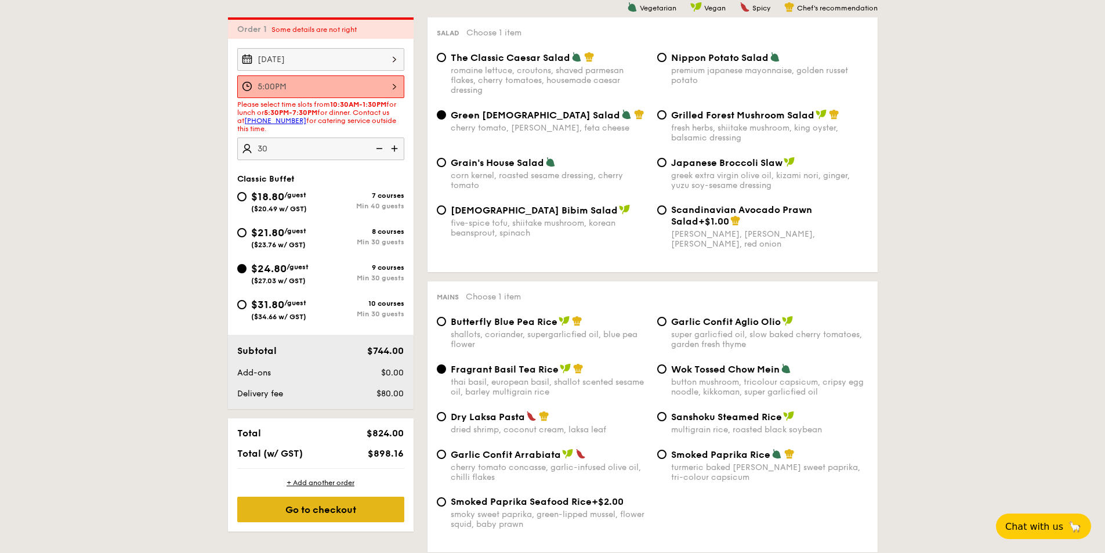
click at [348, 499] on div "Go to checkout" at bounding box center [320, 509] width 167 height 26
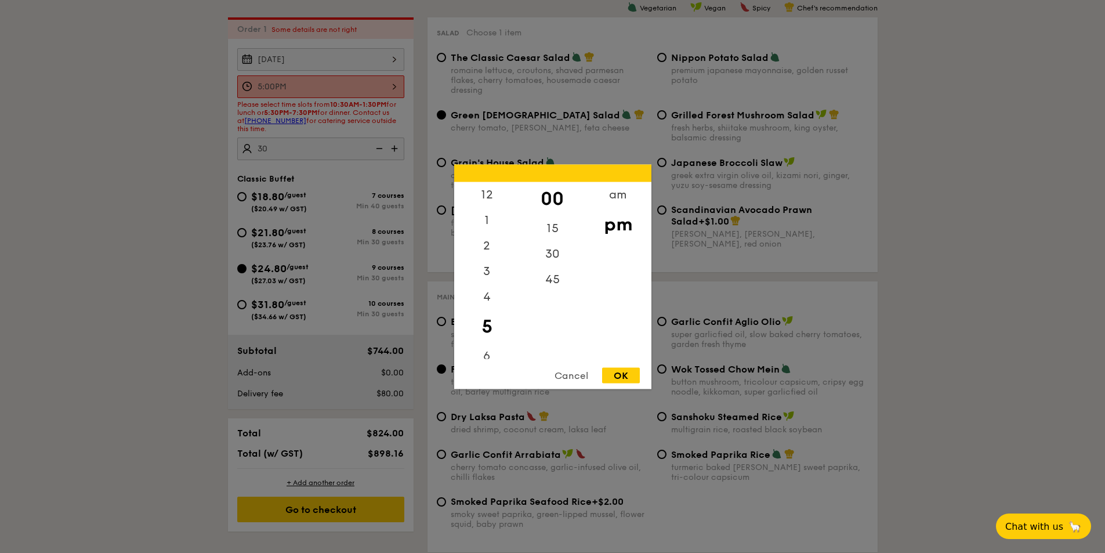
click at [321, 85] on div "5:00PM 12 1 2 3 4 5 6 7 8 9 10 11 00 15 30 45 am pm Cancel OK" at bounding box center [320, 86] width 167 height 23
click at [614, 374] on div "OK" at bounding box center [621, 375] width 38 height 16
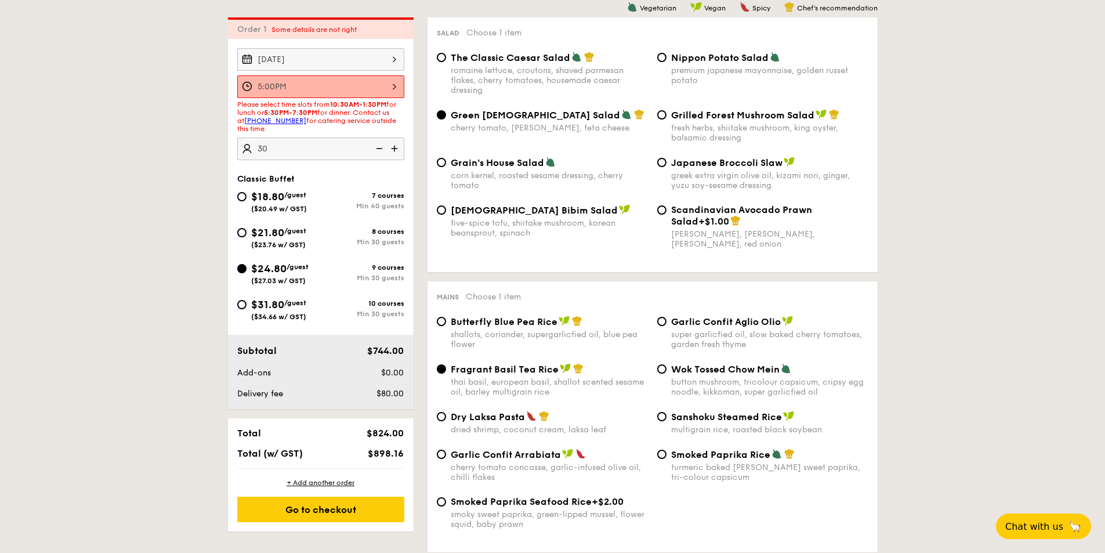
click at [275, 122] on link "[PHONE_NUMBER]" at bounding box center [275, 121] width 62 height 8
click at [1056, 530] on span "Chat with us" at bounding box center [1033, 526] width 61 height 12
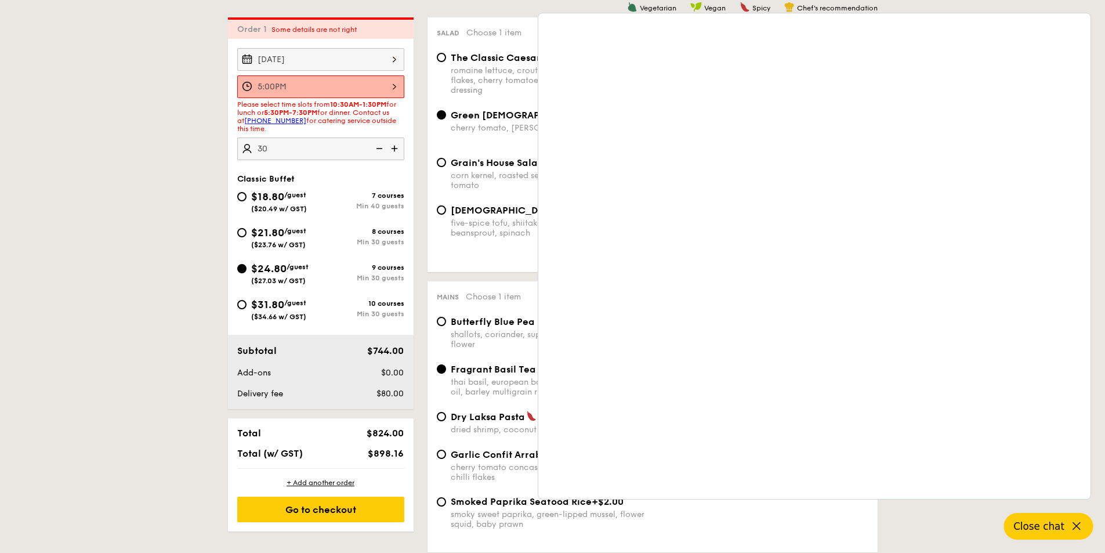
click at [448, 99] on div "The Classic Caesar Salad romaine lettuce, croutons, shaved parmesan flakes, che…" at bounding box center [652, 80] width 441 height 57
click at [496, 215] on span "[DEMOGRAPHIC_DATA] Bibim Salad" at bounding box center [534, 210] width 167 height 11
click at [446, 215] on input "Korean Bibim Salad five-spice tofu, shiitake mushroom, korean beansprout, spina…" at bounding box center [441, 209] width 9 height 9
radio input "true"
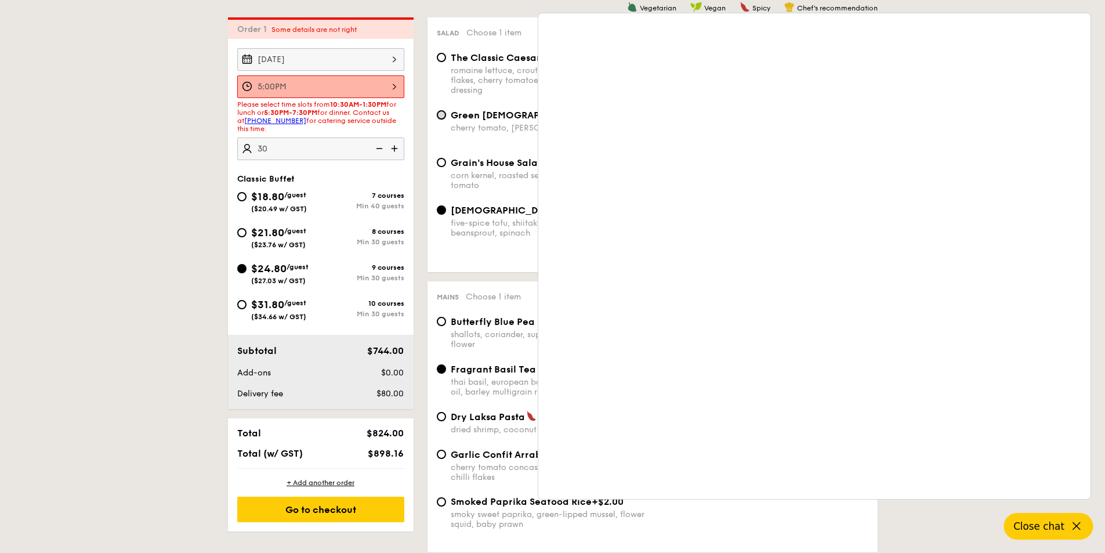
click at [444, 117] on input "Green Goddess Salad cherry tomato, [PERSON_NAME], feta cheese" at bounding box center [441, 114] width 9 height 9
radio input "true"
click at [469, 255] on div "Korean Bibim Salad five-spice tofu, shiitake mushroom, korean beansprout, spina…" at bounding box center [652, 233] width 441 height 59
click at [1042, 528] on span "Close chat" at bounding box center [1038, 526] width 51 height 12
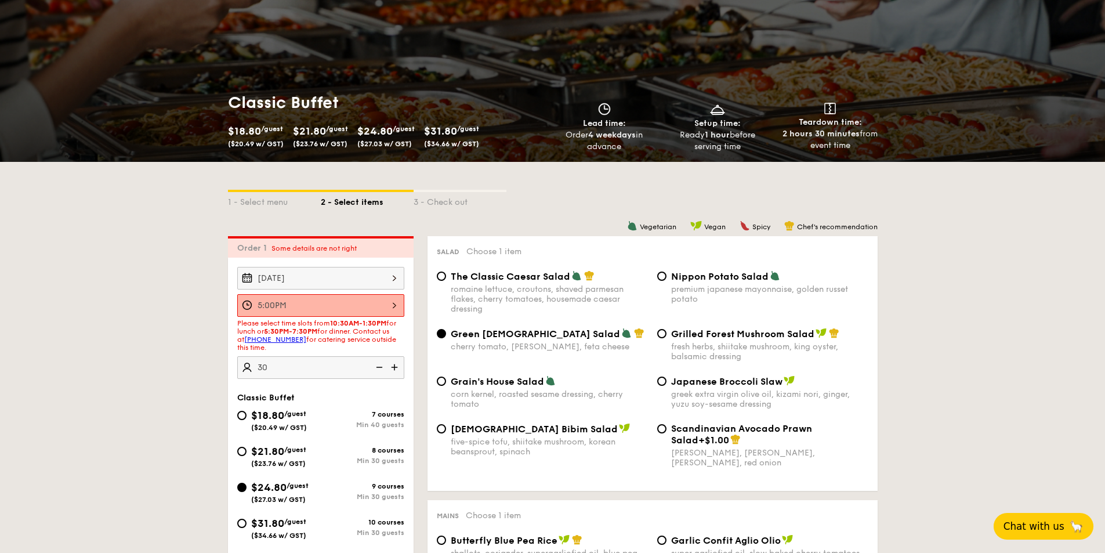
scroll to position [0, 0]
